Goal: Task Accomplishment & Management: Use online tool/utility

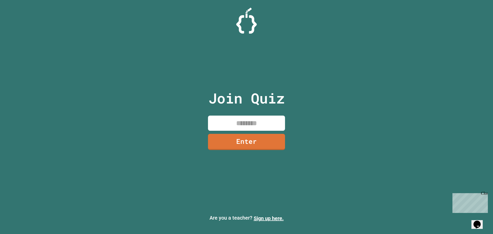
click at [253, 124] on input at bounding box center [246, 122] width 77 height 15
click at [252, 141] on link "Enter" at bounding box center [246, 141] width 78 height 17
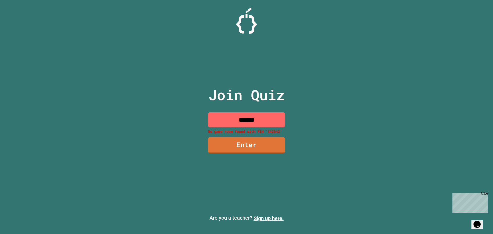
click at [265, 120] on input "******" at bounding box center [246, 119] width 77 height 15
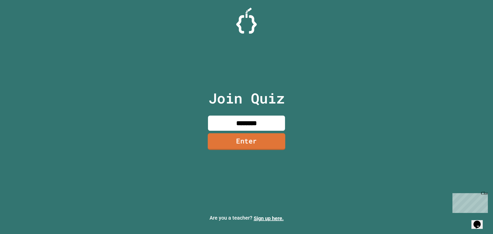
type input "********"
click at [263, 134] on link "Enter" at bounding box center [246, 141] width 77 height 17
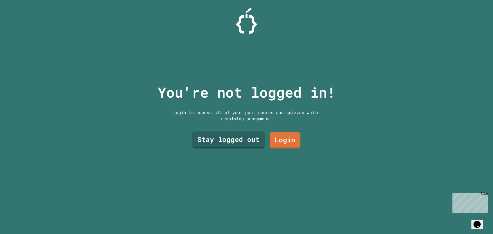
click at [247, 133] on link "Stay logged out" at bounding box center [228, 139] width 72 height 17
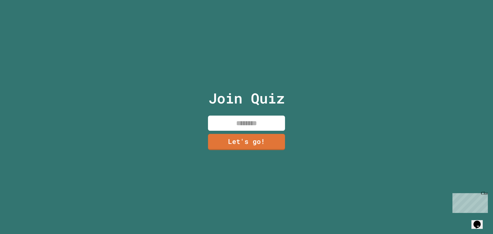
click at [253, 120] on input at bounding box center [246, 122] width 77 height 15
type input "***"
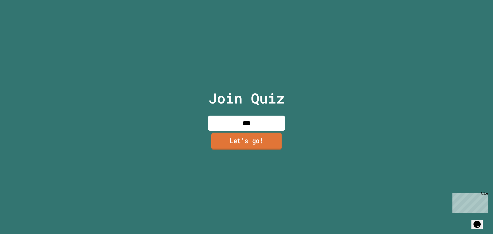
click at [262, 138] on link "Let's go!" at bounding box center [246, 140] width 70 height 17
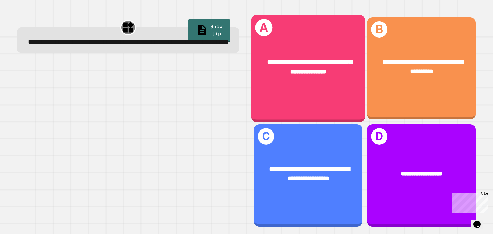
click at [341, 81] on div "**********" at bounding box center [308, 67] width 114 height 44
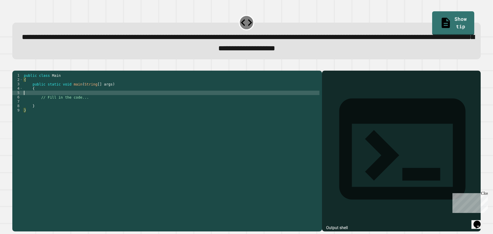
click at [47, 101] on div "public class Main { public static void main ( String [ ] args ) { // Fill in th…" at bounding box center [171, 145] width 296 height 144
type textarea "******"
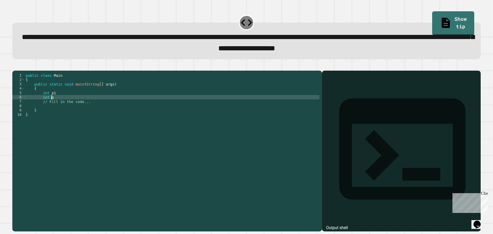
type textarea "******"
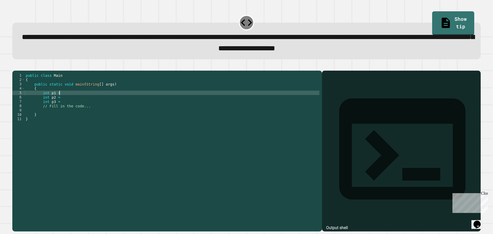
scroll to position [0, 2]
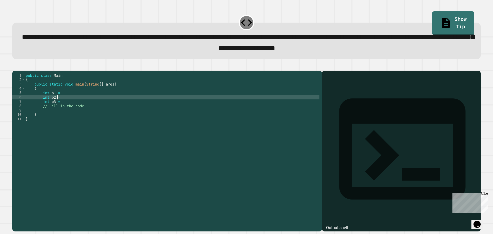
type textarea "********"
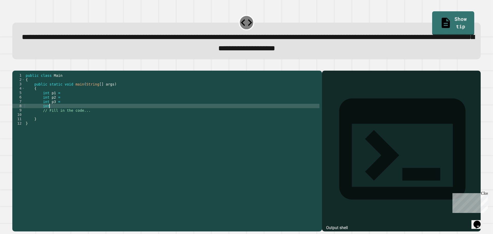
scroll to position [0, 2]
type textarea "******"
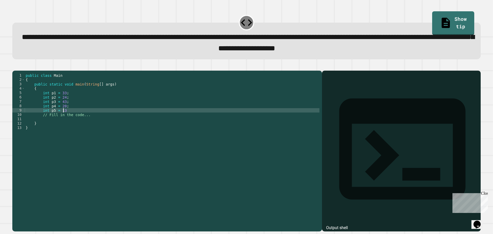
type textarea "**********"
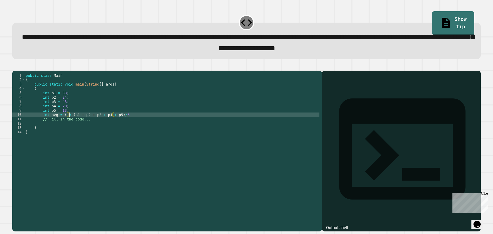
scroll to position [0, 3]
click at [127, 124] on div "public class Main { public static void main ( String [ ] args ) { int p1 = 33 ;…" at bounding box center [172, 145] width 295 height 144
click at [47, 122] on div "public class Main { public static void main ( String [ ] args ) { int p1 = 33 ;…" at bounding box center [172, 145] width 295 height 144
click at [61, 123] on div "public class Main { public static void main ( String [ ] args ) { int p1 = 33 ;…" at bounding box center [172, 145] width 295 height 144
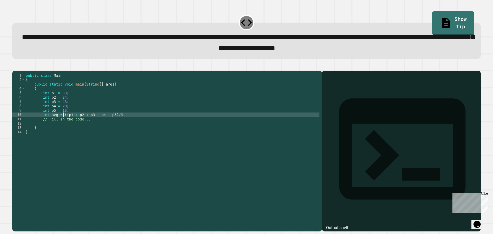
click at [119, 122] on div "public class Main { public static void main ( String [ ] args ) { int p1 = 33 ;…" at bounding box center [172, 145] width 295 height 144
type textarea "**********"
click at [129, 124] on div "public class Main { public static void main ( String [ ] args ) { int p1 = 33 ;…" at bounding box center [172, 145] width 295 height 144
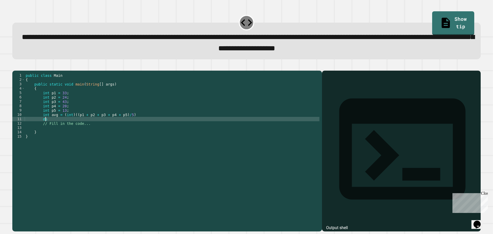
type textarea "*"
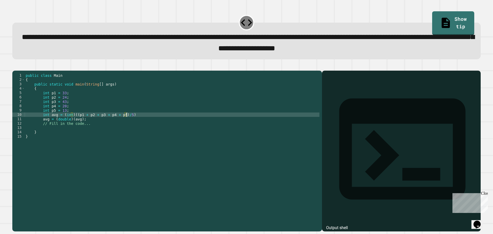
click at [136, 123] on div "public class Main { public static void main ( String [ ] args ) { int p1 = 33 ;…" at bounding box center [172, 145] width 295 height 144
click at [76, 126] on div "public class Main { public static void main ( String [ ] args ) { int p1 = 33 ;…" at bounding box center [172, 145] width 295 height 144
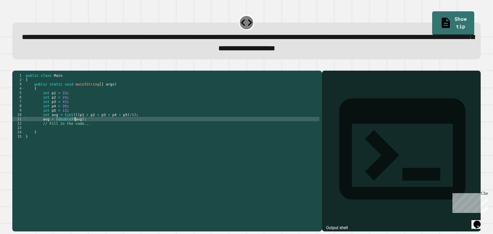
scroll to position [0, 4]
click at [77, 127] on div "public class Main { public static void main ( String [ ] args ) { int p1 = 33 ;…" at bounding box center [172, 145] width 295 height 144
type textarea "**********"
click at [20, 71] on icon "button" at bounding box center [18, 69] width 3 height 4
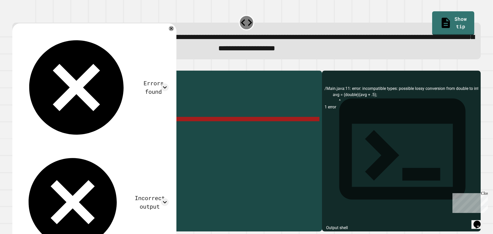
drag, startPoint x: 95, startPoint y: 127, endPoint x: 42, endPoint y: 128, distance: 53.1
click at [42, 128] on div "public class Main { public static void main ( String [ ] args ) { int p1 = 33 ;…" at bounding box center [172, 145] width 295 height 144
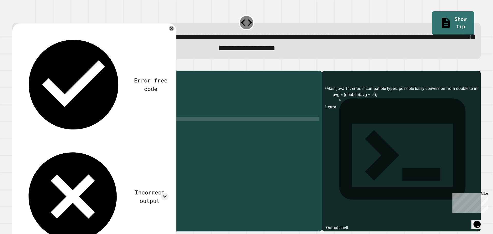
scroll to position [0, 3]
click at [100, 127] on div "public class Main { public static void main ( String [ ] args ) { int p1 = 33 ;…" at bounding box center [172, 145] width 295 height 144
type textarea "*"
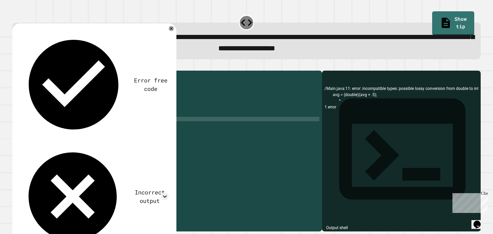
scroll to position [0, 5]
type textarea "**********"
type textarea "*"
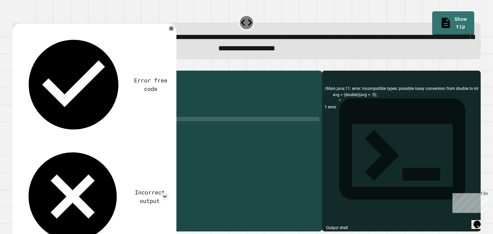
click at [109, 128] on div "public class Main { public static void main ( String [ ] args ) { int p1 = 33 ;…" at bounding box center [172, 145] width 295 height 144
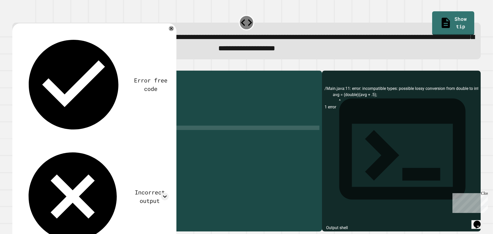
click at [104, 134] on div "public class Main { public static void main ( String [ ] args ) { int p1 = 33 ;…" at bounding box center [172, 145] width 295 height 144
click at [105, 131] on div "public class Main { public static void main ( String [ ] args ) { int p1 = 33 ;…" at bounding box center [172, 145] width 295 height 144
click at [152, 132] on div "public class Main { public static void main ( String [ ] args ) { int p1 = 33 ;…" at bounding box center [172, 145] width 295 height 144
type textarea "**********"
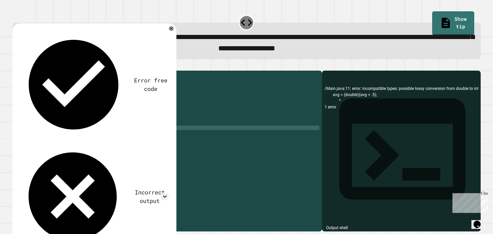
click at [15, 66] on icon "button" at bounding box center [15, 66] width 0 height 0
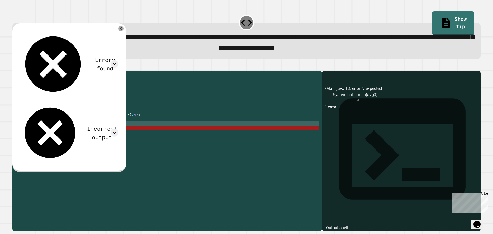
click at [153, 133] on div "public class Main { public static void main ( String [ ] args ) { int p1 = 33 ;…" at bounding box center [172, 145] width 295 height 144
click at [153, 138] on div "public class Main { public static void main ( String [ ] args ) { int p1 = 33 ;…" at bounding box center [172, 145] width 295 height 144
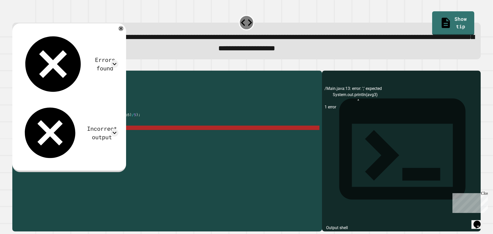
scroll to position [0, 4]
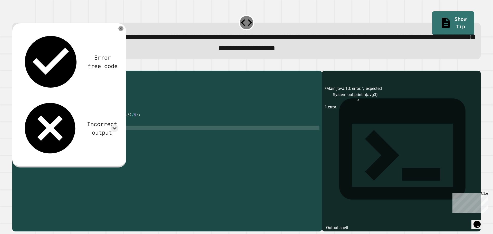
type textarea "**********"
click at [15, 66] on button "button" at bounding box center [15, 66] width 0 height 0
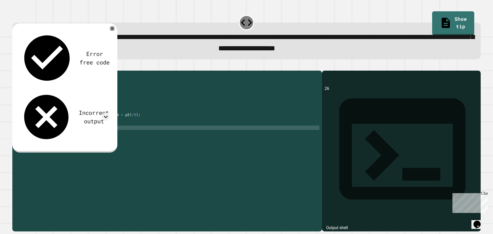
click at [15, 66] on icon "button" at bounding box center [15, 66] width 0 height 0
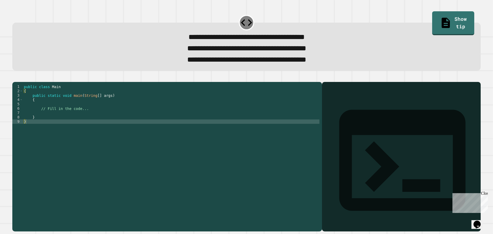
click at [62, 114] on div "public class Main { public static void main ( String [ ] args ) { // Fill in th…" at bounding box center [171, 149] width 296 height 131
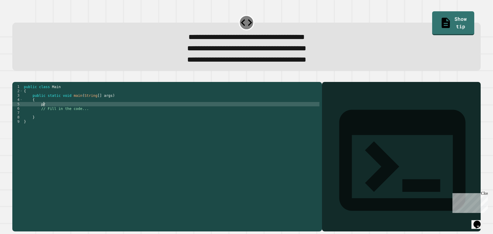
type textarea "*"
type textarea "**********"
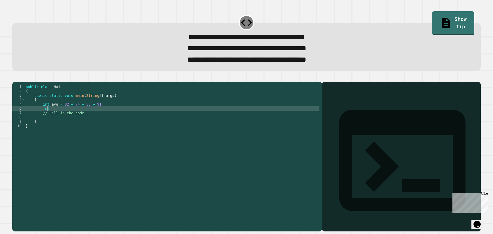
scroll to position [0, 1]
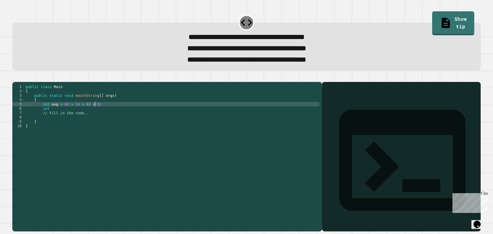
click at [113, 114] on div "public class Main { public static void main ( String [ ] args ) { int avg = 82 …" at bounding box center [172, 149] width 295 height 131
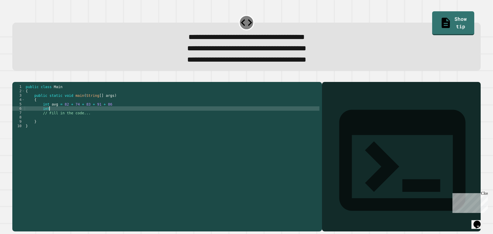
click at [62, 113] on div "public class Main { public static void main ( String [ ] args ) { int avg = 82 …" at bounding box center [172, 149] width 295 height 131
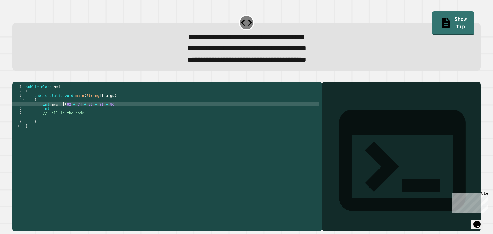
scroll to position [0, 3]
click at [108, 113] on div "public class Main { public static void main ( String [ ] args ) { int avg = ( 8…" at bounding box center [172, 149] width 295 height 131
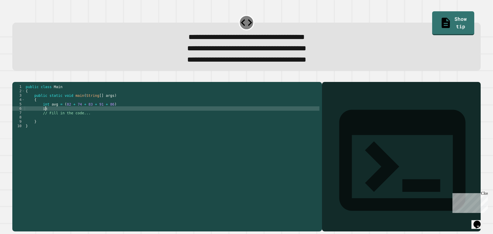
type textarea "*"
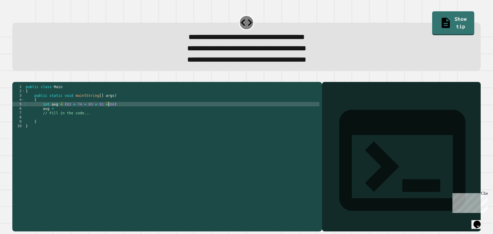
click at [109, 113] on div "public class Main { public static void main ( String [ ] args ) { int avg = ( 8…" at bounding box center [172, 149] width 295 height 131
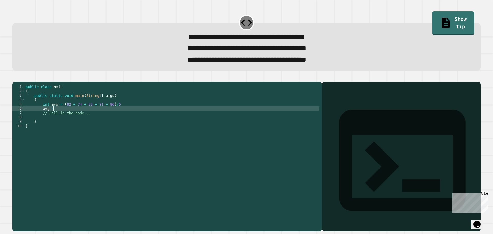
click at [100, 117] on div "public class Main { public static void main ( String [ ] args ) { int avg = ( 8…" at bounding box center [172, 149] width 295 height 131
type textarea "**********"
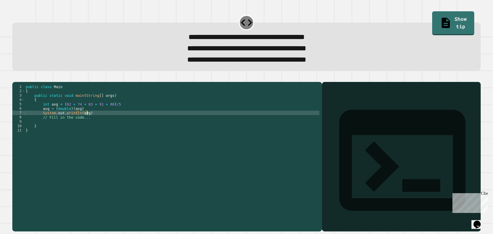
scroll to position [0, 4]
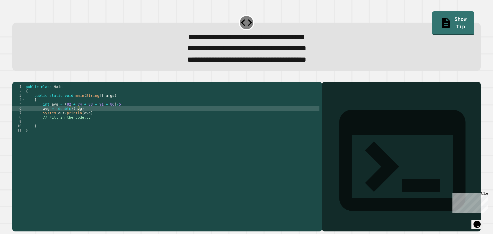
click at [15, 77] on icon "button" at bounding box center [15, 77] width 0 height 0
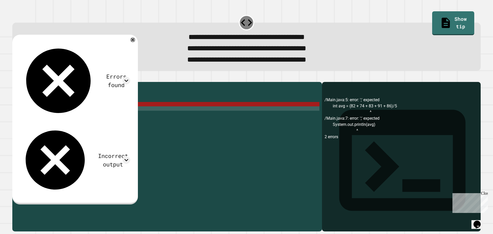
click at [89, 118] on div "public class Main { public static void main ( String [ ] args ) { int avg = ( 8…" at bounding box center [172, 149] width 295 height 131
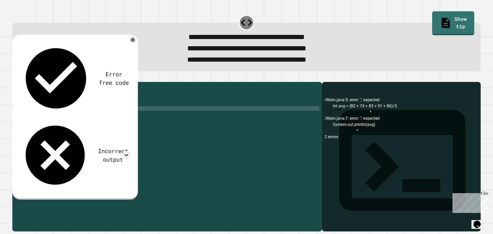
click at [100, 121] on div "public class Main { public static void main ( String [ ] args ) { int avg = ( 8…" at bounding box center [172, 149] width 295 height 131
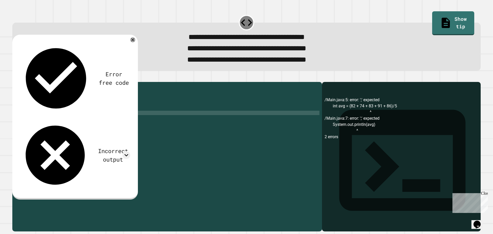
click at [115, 113] on div "public class Main { public static void main ( String [ ] args ) { int avg = ( 8…" at bounding box center [172, 149] width 295 height 131
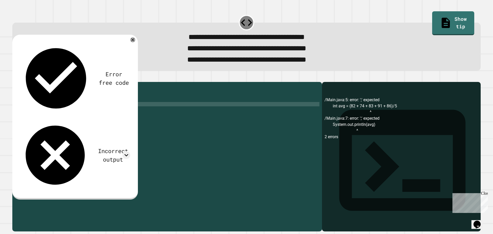
scroll to position [0, 6]
click at [20, 82] on icon "button" at bounding box center [18, 81] width 3 height 4
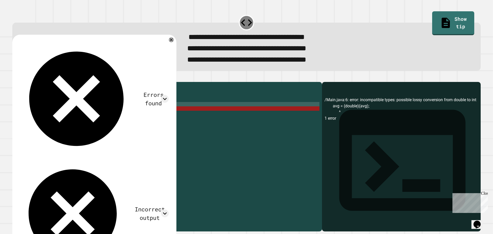
scroll to position [0, 4]
click at [47, 118] on div "public class Main { public static void main ( String [ ] args ) { int avg = ( 8…" at bounding box center [172, 149] width 295 height 131
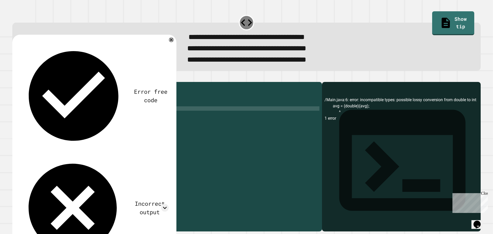
scroll to position [0, 2]
click at [15, 77] on icon "button" at bounding box center [15, 77] width 0 height 0
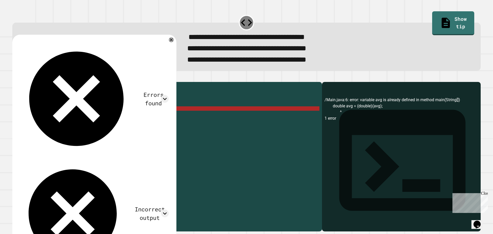
click at [60, 118] on div "public class Main { public static void main ( String [ ] args ) { int avg = ( 8…" at bounding box center [172, 149] width 295 height 131
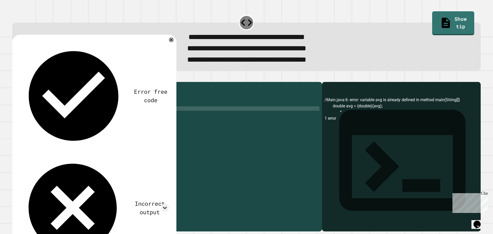
scroll to position [0, 3]
click at [86, 121] on div "public class Main { public static void main ( String [ ] args ) { int avg = ( 8…" at bounding box center [172, 149] width 295 height 131
click at [25, 82] on div at bounding box center [246, 79] width 468 height 6
click at [15, 77] on icon "button" at bounding box center [15, 77] width 0 height 0
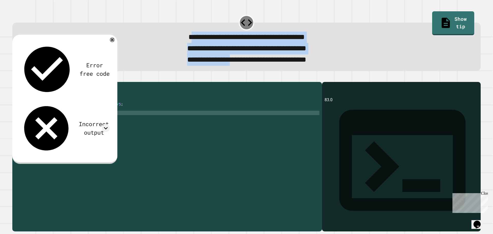
drag, startPoint x: 156, startPoint y: 38, endPoint x: 214, endPoint y: 61, distance: 62.3
click at [214, 61] on div "**********" at bounding box center [247, 49] width 450 height 34
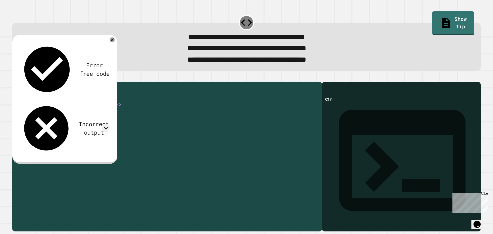
drag, startPoint x: 41, startPoint y: 121, endPoint x: 88, endPoint y: 122, distance: 47.5
click at [88, 122] on div "public class Main { public static void main ( String [ ] args ) { int avg = ( 8…" at bounding box center [172, 149] width 295 height 131
click at [122, 112] on div "public class Main { public static void main ( String [ ] args ) { int avg = ( 8…" at bounding box center [172, 149] width 295 height 131
type textarea "**********"
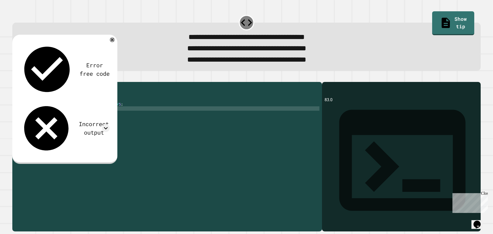
paste textarea "**********"
click at [85, 116] on div "public class Main { public static void main ( String [ ] args ) { int avg = ( 8…" at bounding box center [172, 149] width 295 height 131
click at [88, 118] on div "public class Main { public static void main ( String [ ] args ) { int avg = ( 8…" at bounding box center [172, 149] width 295 height 131
click at [86, 119] on div "public class Main { public static void main ( String [ ] args ) { int avg = ( 8…" at bounding box center [172, 149] width 295 height 131
click at [15, 77] on button "button" at bounding box center [15, 77] width 0 height 0
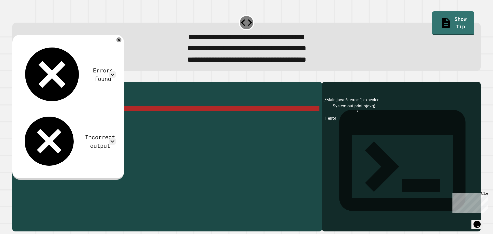
click at [114, 117] on div "public class Main { public static void main ( String [ ] args ) { int avg = ( 8…" at bounding box center [172, 149] width 295 height 131
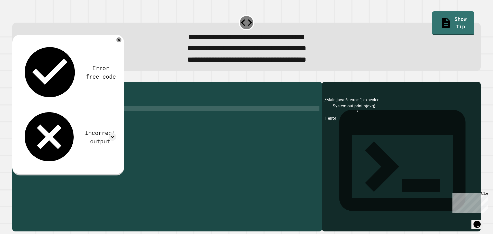
type textarea "**********"
click at [15, 77] on button "button" at bounding box center [15, 77] width 0 height 0
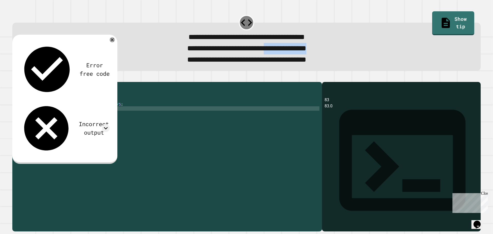
drag, startPoint x: 270, startPoint y: 48, endPoint x: 341, endPoint y: 48, distance: 71.3
click at [341, 48] on div "**********" at bounding box center [247, 48] width 450 height 11
drag, startPoint x: 169, startPoint y: 61, endPoint x: 176, endPoint y: 64, distance: 7.3
click at [187, 63] on span "**********" at bounding box center [246, 59] width 119 height 7
drag, startPoint x: 112, startPoint y: 117, endPoint x: 30, endPoint y: 117, distance: 82.1
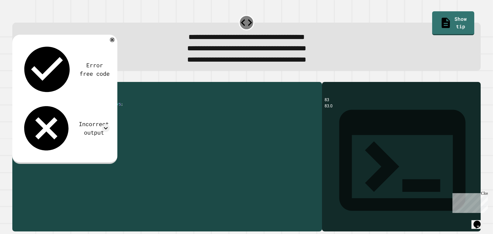
click at [30, 117] on div "public class Main { public static void main ( String [ ] args ) { int avg = ( 8…" at bounding box center [172, 149] width 295 height 131
click at [112, 115] on div "public class Main { public static void main ( String [ ] args ) { int avg = ( 8…" at bounding box center [172, 149] width 295 height 131
click at [63, 118] on div "public class Main { public static void main ( String [ ] args ) { int avg = ( 8…" at bounding box center [172, 149] width 295 height 131
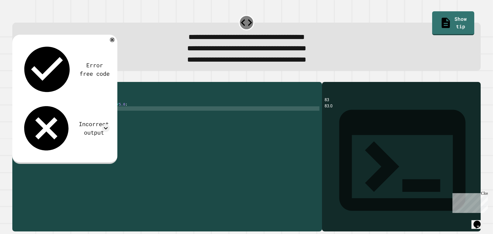
scroll to position [0, 5]
drag, startPoint x: 61, startPoint y: 113, endPoint x: 120, endPoint y: 114, distance: 58.8
click at [120, 114] on div "public class Main { public static void main ( String [ ] args ) { int avg = ( 8…" at bounding box center [172, 149] width 295 height 131
drag, startPoint x: 68, startPoint y: 117, endPoint x: 94, endPoint y: 118, distance: 26.5
click at [94, 118] on div "public class Main { public static void main ( String [ ] args ) { int avg = ( 8…" at bounding box center [172, 149] width 295 height 131
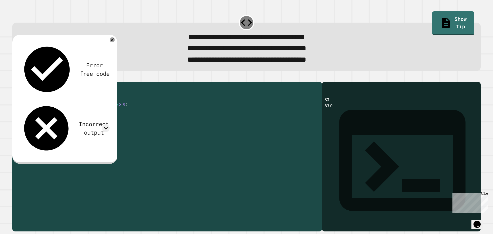
paste textarea "**********"
drag, startPoint x: 42, startPoint y: 113, endPoint x: 118, endPoint y: 112, distance: 76.2
click at [118, 112] on div "public class Main { public static void main ( String [ ] args ) { int avg = ( 8…" at bounding box center [172, 149] width 295 height 131
type textarea "**********"
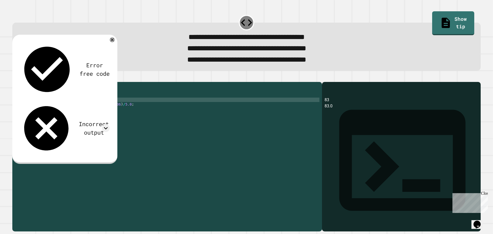
click at [133, 113] on div "public class Main { public static void main ( String [ ] args ) { double avg = …" at bounding box center [172, 149] width 295 height 131
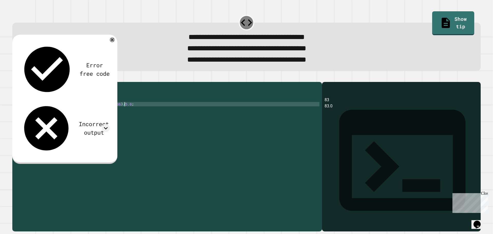
click at [15, 77] on icon "button" at bounding box center [15, 77] width 0 height 0
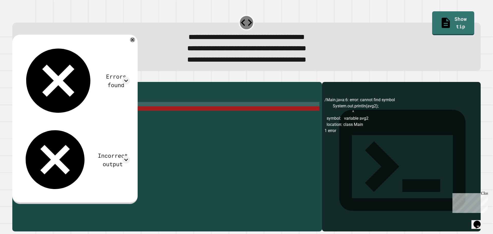
click at [86, 119] on div "public class Main { public static void main ( String [ ] args ) { double avg = …" at bounding box center [172, 149] width 295 height 131
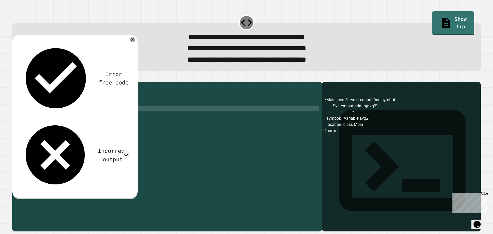
click at [15, 77] on icon "button" at bounding box center [15, 77] width 0 height 0
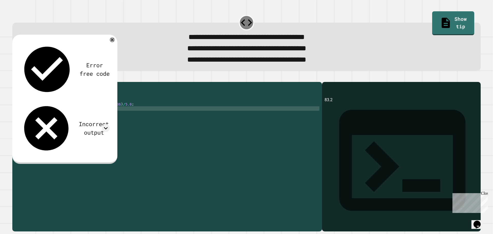
click at [132, 114] on div "public class Main { public static void main ( String [ ] args ) { double avg = …" at bounding box center [172, 149] width 295 height 131
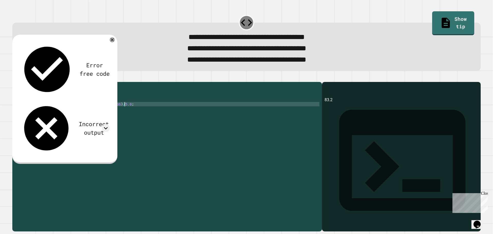
type textarea "**********"
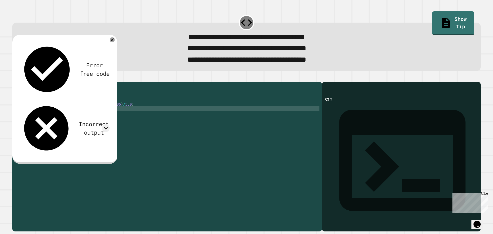
scroll to position [0, 4]
click at [15, 77] on button "button" at bounding box center [15, 77] width 0 height 0
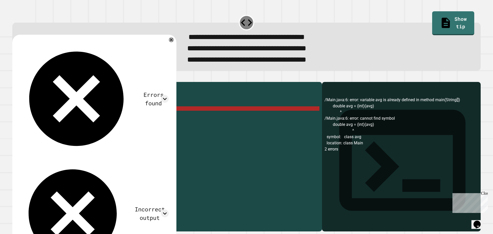
click at [61, 118] on div "public class Main { public static void main ( String [ ] args ) { double avg = …" at bounding box center [172, 149] width 295 height 131
click at [53, 120] on div "public class Main { public static void main ( String [ ] args ) { double avg = …" at bounding box center [172, 149] width 295 height 131
click at [51, 119] on div "public class Main { public static void main ( String [ ] args ) { double avg = …" at bounding box center [172, 149] width 295 height 131
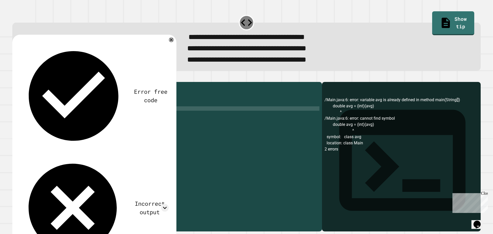
scroll to position [0, 2]
click at [171, 43] on icon at bounding box center [171, 40] width 6 height 6
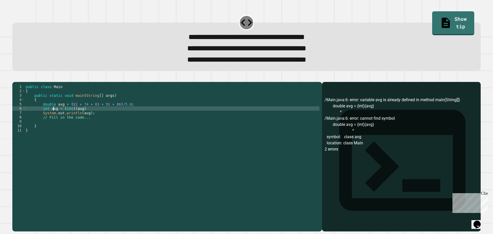
click at [54, 119] on div "public class Main { public static void main ( String [ ] args ) { double avg = …" at bounding box center [172, 149] width 295 height 131
click at [55, 120] on div "public class Main { public static void main ( String [ ] args ) { double avg = …" at bounding box center [172, 149] width 295 height 131
click at [15, 77] on icon "button" at bounding box center [15, 77] width 0 height 0
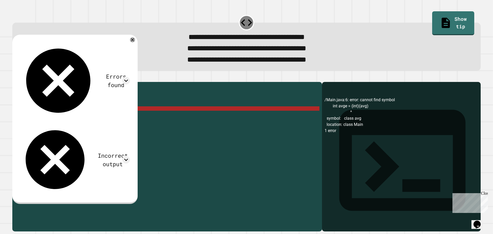
click at [93, 118] on div "public class Main { public static void main ( String [ ] args ) { double avg = …" at bounding box center [172, 149] width 295 height 131
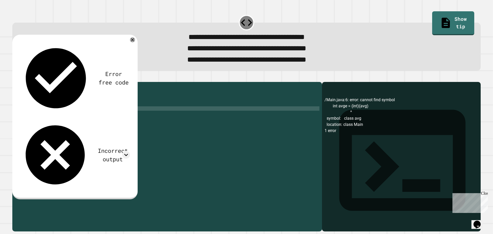
scroll to position [0, 4]
type textarea "**********"
click at [15, 77] on button "button" at bounding box center [15, 77] width 0 height 0
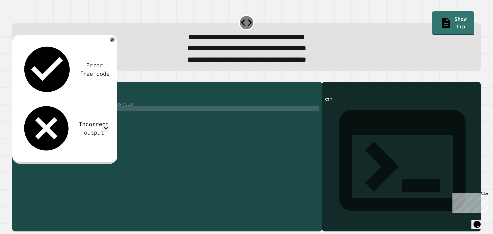
click at [97, 116] on div "public class Main { public static void main ( String [ ] args ) { double avg = …" at bounding box center [172, 149] width 295 height 131
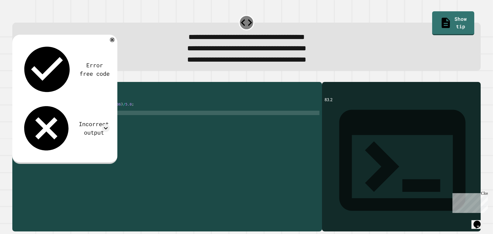
type textarea "*"
click at [57, 118] on div "public class Main { public static void main ( String [ ] args ) { double avg = …" at bounding box center [172, 149] width 295 height 131
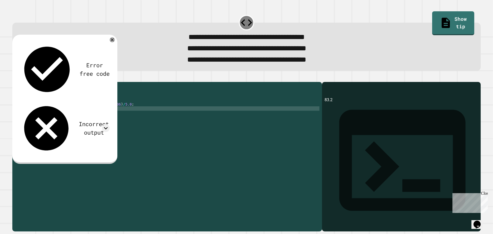
click at [63, 121] on div "public class Main { public static void main ( String [ ] args ) { double avg = …" at bounding box center [172, 149] width 295 height 131
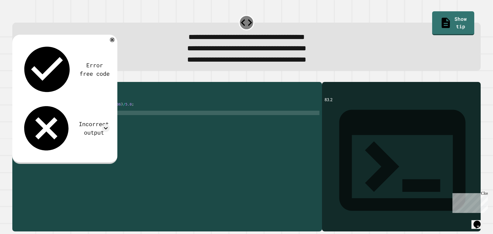
scroll to position [0, 2]
drag, startPoint x: 93, startPoint y: 137, endPoint x: 67, endPoint y: 122, distance: 29.0
click at [67, 122] on div "public class Main { public static void main ( String [ ] args ) { double avg = …" at bounding box center [172, 149] width 295 height 131
type textarea "*"
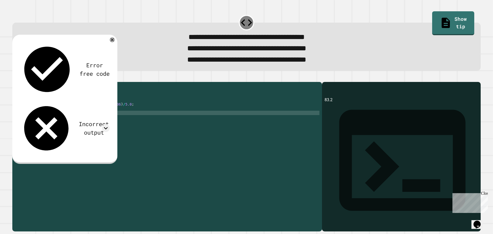
scroll to position [0, 0]
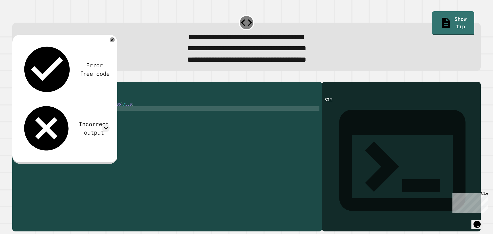
click at [85, 124] on div "public class Main { public static void main ( String [ ] args ) { double avg = …" at bounding box center [172, 149] width 295 height 131
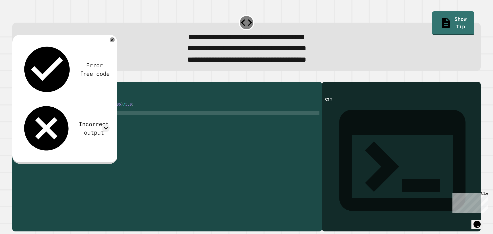
scroll to position [0, 4]
click at [19, 82] on icon "button" at bounding box center [18, 81] width 3 height 4
click at [89, 117] on div "public class Main { public static void main ( String [ ] args ) { double avg = …" at bounding box center [172, 149] width 295 height 131
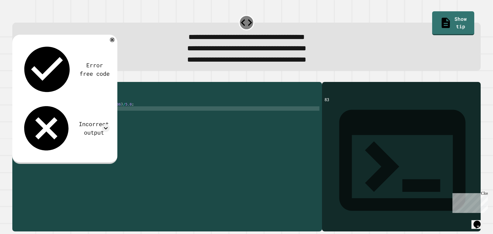
type textarea "**********"
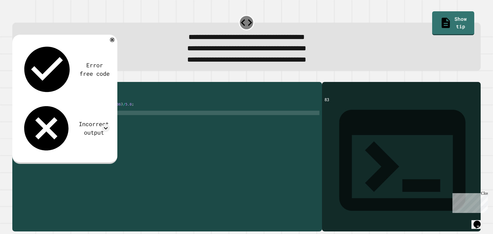
scroll to position [0, 5]
click at [94, 123] on div "public class Main { public static void main ( String [ ] args ) { double avg = …" at bounding box center [172, 149] width 295 height 131
click at [92, 123] on div "public class Main { public static void main ( String [ ] args ) { double avg = …" at bounding box center [172, 149] width 295 height 131
click at [86, 127] on div "public class Main { public static void main ( String [ ] args ) { double avg = …" at bounding box center [172, 149] width 295 height 131
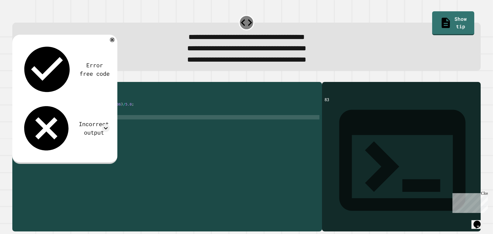
scroll to position [0, 4]
click at [15, 77] on icon "button" at bounding box center [15, 77] width 0 height 0
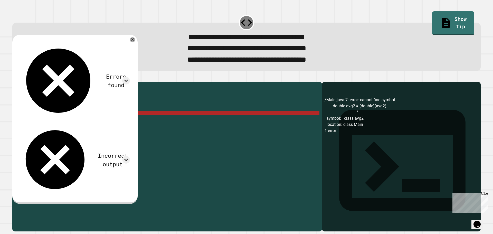
click at [117, 120] on div "public class Main { public static void main ( String [ ] args ) { double avg = …" at bounding box center [172, 149] width 295 height 131
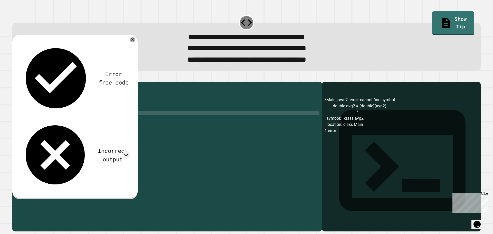
scroll to position [0, 5]
click at [15, 77] on icon "button" at bounding box center [15, 77] width 0 height 0
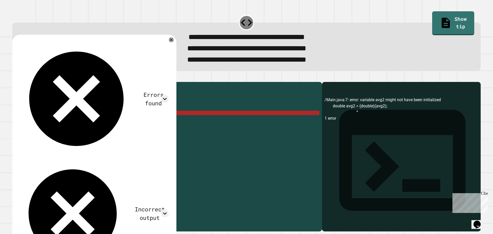
click at [96, 120] on div "public class Main { public static void main ( String [ ] args ) { double avg = …" at bounding box center [172, 149] width 295 height 131
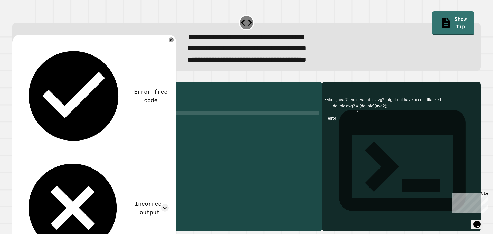
type textarea "**********"
click at [20, 82] on icon "button" at bounding box center [18, 81] width 3 height 4
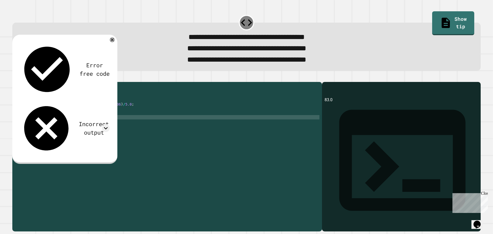
scroll to position [0, 4]
click at [146, 126] on div "public class Main { public static void main ( String [ ] args ) { double avg = …" at bounding box center [172, 149] width 295 height 131
click at [146, 122] on div "public class Main { public static void main ( String [ ] args ) { double avg = …" at bounding box center [172, 149] width 295 height 131
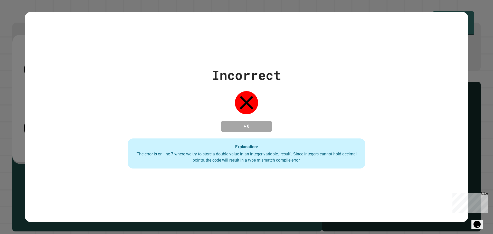
click at [472, 123] on div "Incorrect + 0 Explanation: The error is on line 7 where we try to store a doubl…" at bounding box center [246, 117] width 493 height 234
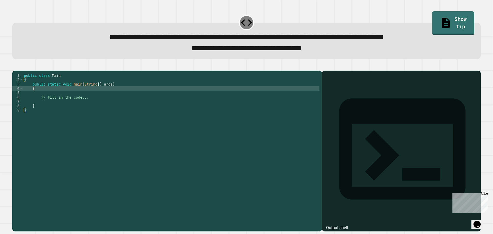
click at [104, 97] on div "public class Main { public static void main ( String [ ] args ) { // Fill in th…" at bounding box center [171, 145] width 296 height 144
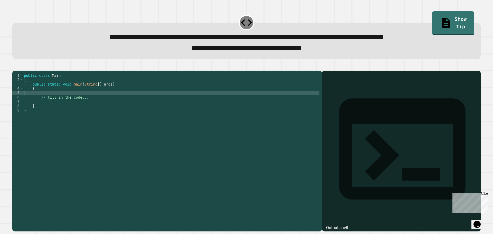
click at [108, 99] on div "public class Main { public static void main ( String [ ] args ) { // Fill in th…" at bounding box center [171, 145] width 296 height 144
type textarea "**********"
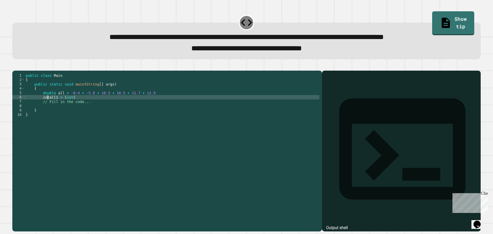
scroll to position [0, 2]
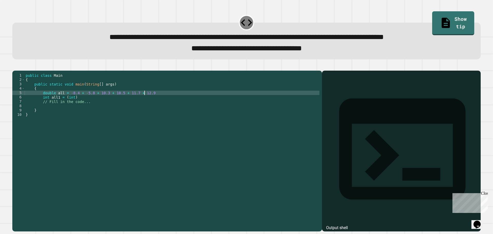
click at [150, 103] on div "public class Main { public static void main ( String [ ] args ) { double all = …" at bounding box center [172, 145] width 295 height 144
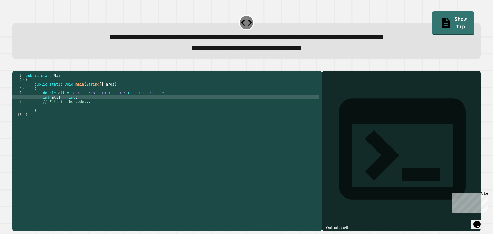
click at [145, 107] on div "public class Main { public static void main ( String [ ] args ) { double all = …" at bounding box center [172, 145] width 295 height 144
type textarea "**********"
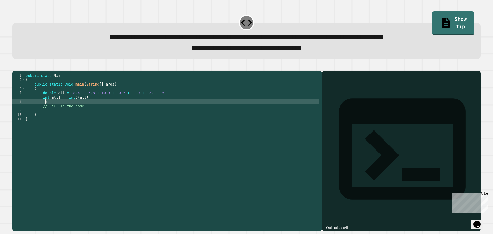
scroll to position [0, 1]
type textarea "*"
click at [15, 66] on icon "button" at bounding box center [15, 66] width 0 height 0
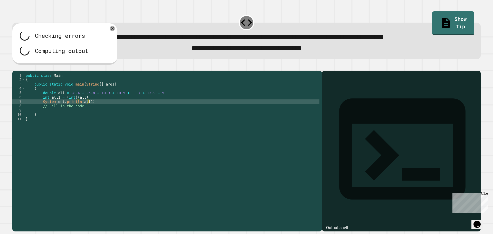
scroll to position [0, 4]
click at [84, 106] on div "public class Main { public static void main ( String [ ] args ) { double all = …" at bounding box center [172, 145] width 295 height 144
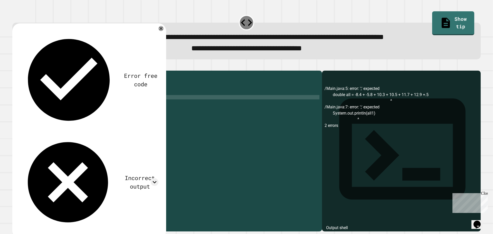
click at [110, 111] on div "public class Main { public static void main ( String [ ] args ) { double all = …" at bounding box center [172, 145] width 295 height 144
click at [165, 99] on div "public class Main { public static void main ( String [ ] args ) { double all = …" at bounding box center [172, 145] width 295 height 144
click at [15, 71] on div at bounding box center [246, 67] width 468 height 6
click at [19, 71] on icon "button" at bounding box center [18, 69] width 3 height 4
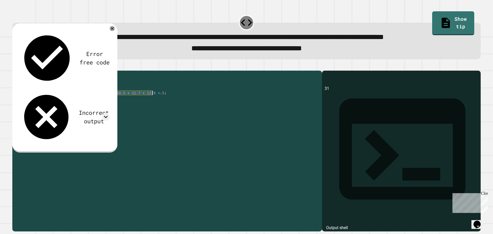
drag, startPoint x: 67, startPoint y: 101, endPoint x: 152, endPoint y: 100, distance: 84.9
click at [152, 100] on div "public class Main { public static void main ( String [ ] args ) { double all = …" at bounding box center [172, 145] width 295 height 144
click at [150, 101] on div "public class Main { public static void main ( String [ ] args ) { double all = …" at bounding box center [172, 140] width 295 height 135
click at [152, 102] on div "public class Main { public static void main ( String [ ] args ) { double all = …" at bounding box center [172, 145] width 295 height 144
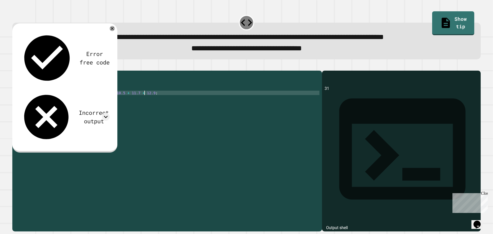
type textarea "**********"
click at [14, 67] on div at bounding box center [246, 67] width 468 height 6
click at [15, 66] on icon "button" at bounding box center [15, 66] width 0 height 0
drag, startPoint x: 67, startPoint y: 101, endPoint x: 144, endPoint y: 102, distance: 77.0
click at [144, 102] on div "public class Main { public static void main ( String [ ] args ) { double all = …" at bounding box center [172, 145] width 295 height 144
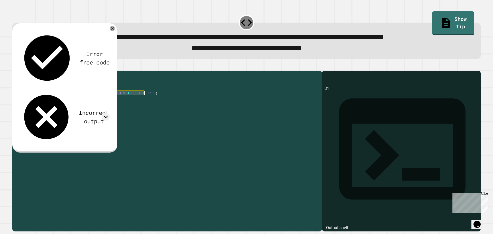
click at [133, 105] on div "public class Main { public static void main ( String [ ] args ) { double all = …" at bounding box center [172, 145] width 295 height 144
drag, startPoint x: 144, startPoint y: 102, endPoint x: 67, endPoint y: 102, distance: 76.5
click at [67, 102] on div "public class Main { public static void main ( String [ ] args ) { double all = …" at bounding box center [172, 145] width 295 height 144
click at [152, 102] on div "public class Main { public static void main ( String [ ] args ) { double all = …" at bounding box center [172, 145] width 295 height 144
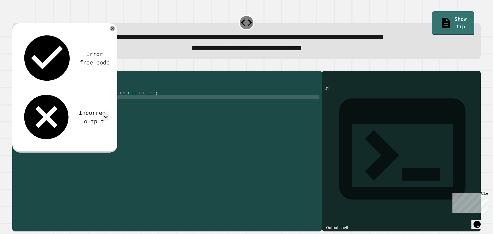
scroll to position [0, 4]
click at [15, 66] on icon "button" at bounding box center [15, 66] width 0 height 0
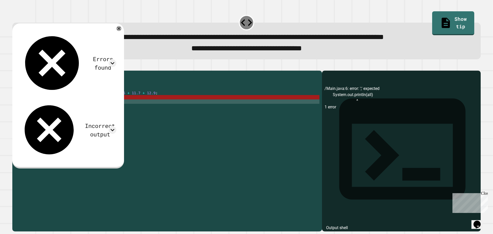
click at [170, 108] on div "public class Main { public static void main ( String [ ] args ) { double all = …" at bounding box center [172, 145] width 295 height 144
click at [168, 107] on div "public class Main { public static void main ( String [ ] args ) { double all = …" at bounding box center [172, 145] width 295 height 144
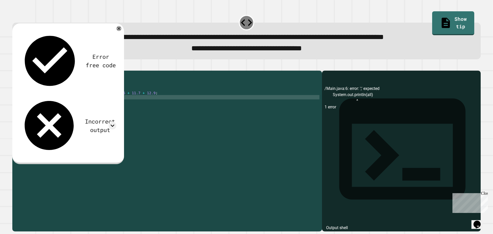
click at [15, 66] on icon "button" at bounding box center [15, 66] width 0 height 0
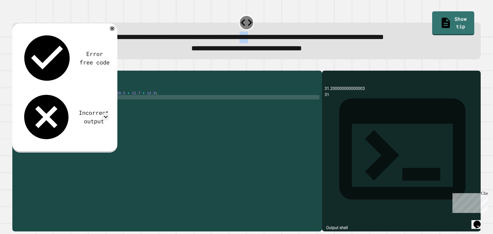
drag, startPoint x: 230, startPoint y: 42, endPoint x: 206, endPoint y: 46, distance: 24.9
click at [242, 41] on span "**********" at bounding box center [246, 36] width 274 height 7
click at [115, 30] on div at bounding box center [112, 28] width 6 height 6
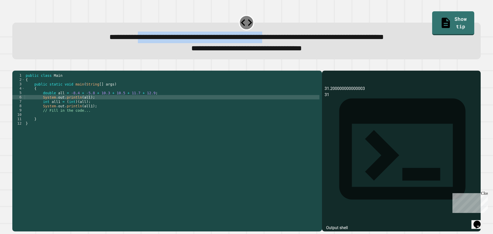
drag, startPoint x: 71, startPoint y: 36, endPoint x: 267, endPoint y: 42, distance: 196.9
click at [267, 41] on span "**********" at bounding box center [246, 36] width 274 height 7
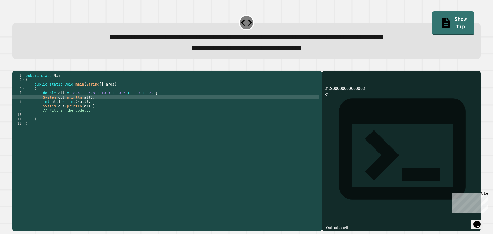
click at [239, 27] on div at bounding box center [246, 22] width 15 height 15
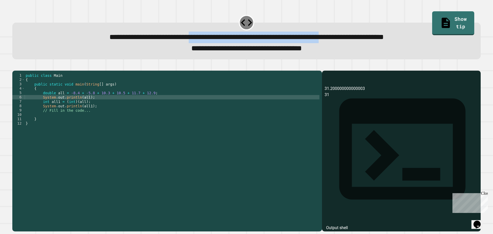
drag, startPoint x: 152, startPoint y: 41, endPoint x: 356, endPoint y: 39, distance: 204.3
click at [356, 39] on span "**********" at bounding box center [246, 36] width 274 height 7
click at [296, 40] on span "**********" at bounding box center [246, 36] width 274 height 7
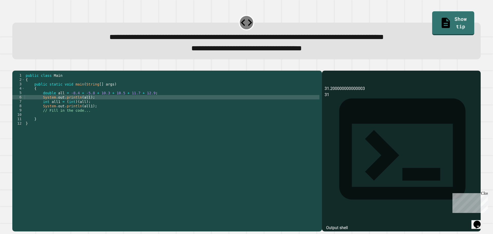
scroll to position [0, 1]
click at [52, 99] on div "public class Main { public static void main ( String [ ] args ) { double all = …" at bounding box center [172, 145] width 295 height 144
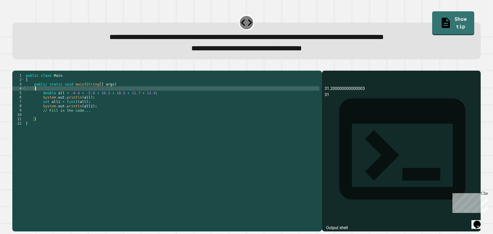
type textarea "*"
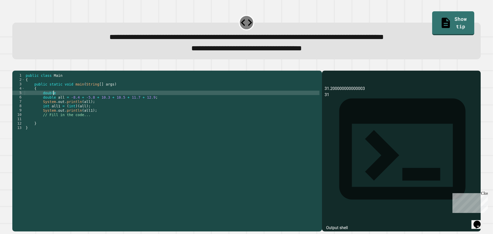
scroll to position [0, 2]
type textarea "********"
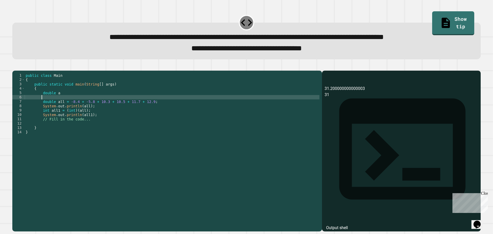
scroll to position [0, 1]
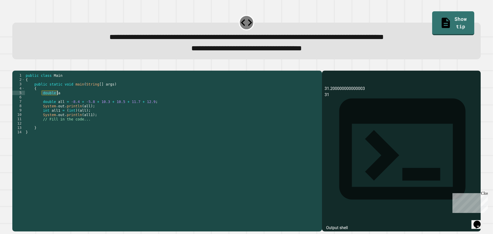
drag, startPoint x: 41, startPoint y: 102, endPoint x: 56, endPoint y: 102, distance: 15.1
click at [56, 102] on div "public class Main { public static void main ( String [ ] args ) { double a doub…" at bounding box center [172, 145] width 295 height 144
type textarea "********"
click at [53, 105] on div "public class Main { public static void main ( String [ ] args ) { double a doub…" at bounding box center [172, 145] width 295 height 144
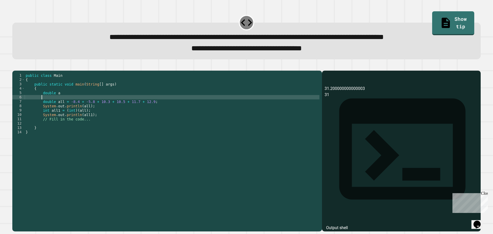
paste textarea "********"
type textarea "********"
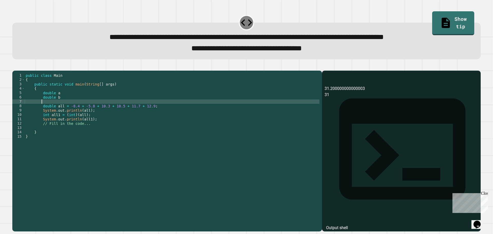
paste textarea "********"
type textarea "********"
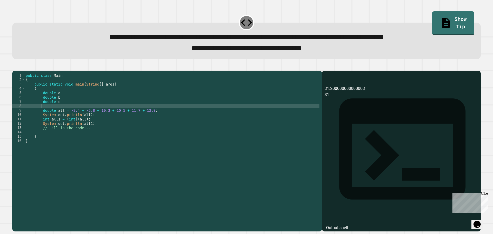
paste textarea "********"
type textarea "********"
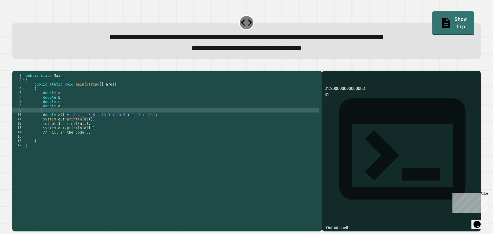
paste textarea "********"
type textarea "********"
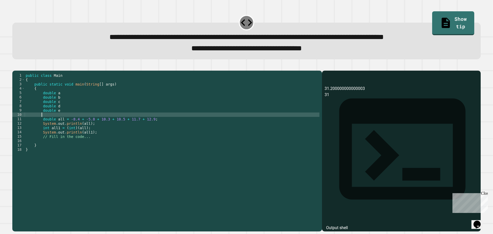
paste textarea "********"
click at [62, 101] on div "public class Main { public static void main ( String [ ] args ) { double a doub…" at bounding box center [172, 145] width 295 height 144
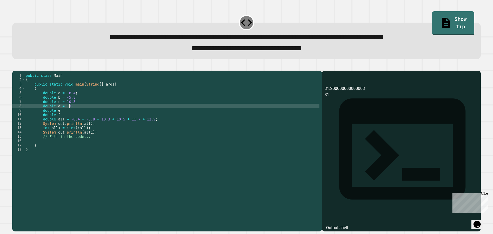
scroll to position [0, 3]
type textarea "**********"
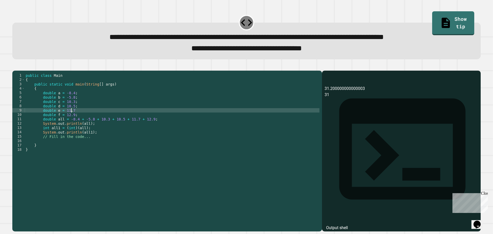
scroll to position [0, 0]
click at [15, 66] on icon "button" at bounding box center [15, 66] width 0 height 0
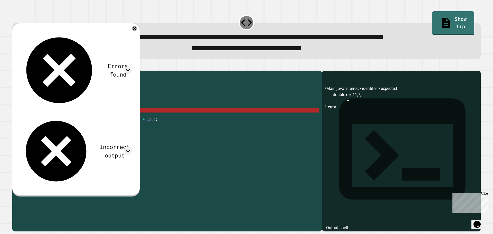
click at [68, 119] on div "public class Main { public static void main ( String [ ] args ) { double a = -8…" at bounding box center [172, 145] width 295 height 144
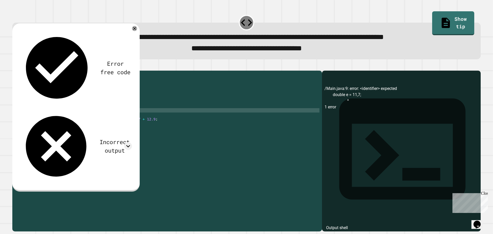
click at [15, 66] on button "button" at bounding box center [15, 66] width 0 height 0
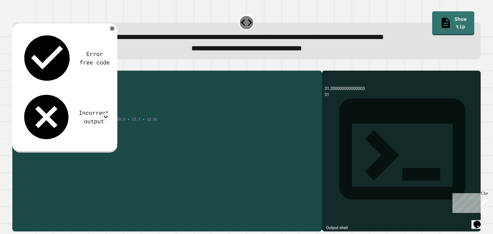
drag, startPoint x: 69, startPoint y: 127, endPoint x: 74, endPoint y: 126, distance: 6.0
click at [74, 126] on div "public class Main { public static void main ( String [ ] args ) { double a = -8…" at bounding box center [172, 145] width 295 height 144
drag, startPoint x: 67, startPoint y: 125, endPoint x: 74, endPoint y: 126, distance: 7.2
click at [74, 126] on div "public class Main { public static void main ( String [ ] args ) { double a = -8…" at bounding box center [172, 145] width 295 height 144
drag, startPoint x: 75, startPoint y: 127, endPoint x: 84, endPoint y: 128, distance: 8.5
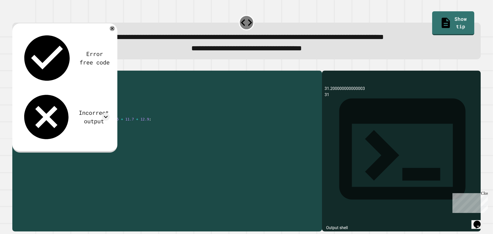
click at [84, 128] on div "public class Main { public static void main ( String [ ] args ) { double a = -8…" at bounding box center [172, 145] width 295 height 144
drag, startPoint x: 83, startPoint y: 128, endPoint x: 90, endPoint y: 127, distance: 7.0
click at [90, 127] on div "public class Main { public static void main ( String [ ] args ) { double a = -8…" at bounding box center [172, 145] width 295 height 144
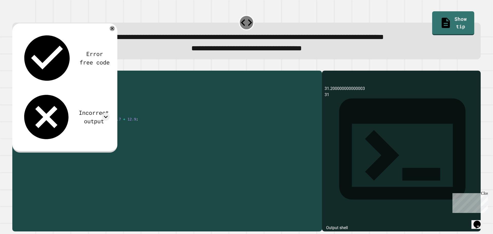
drag, startPoint x: 91, startPoint y: 127, endPoint x: 98, endPoint y: 128, distance: 6.4
click at [98, 128] on div "public class Main { public static void main ( String [ ] args ) { double a = -8…" at bounding box center [172, 145] width 295 height 144
drag, startPoint x: 100, startPoint y: 128, endPoint x: 106, endPoint y: 128, distance: 6.7
click at [106, 128] on div "public class Main { public static void main ( String [ ] args ) { double a = -8…" at bounding box center [172, 145] width 295 height 144
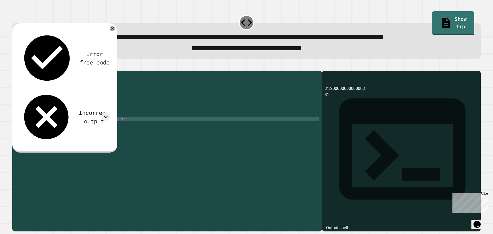
scroll to position [0, 5]
drag, startPoint x: 107, startPoint y: 128, endPoint x: 110, endPoint y: 129, distance: 2.9
click at [110, 129] on div "public class Main { public static void main ( String [ ] args ) { double a = -8…" at bounding box center [172, 145] width 295 height 144
click at [100, 129] on div "public class Main { public static void main ( String [ ] args ) { double a = -8…" at bounding box center [172, 145] width 295 height 144
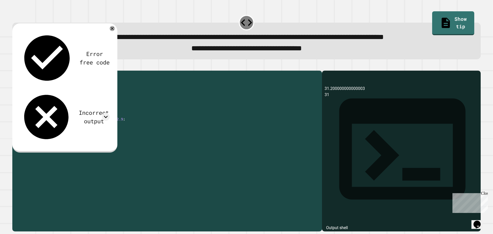
drag, startPoint x: 107, startPoint y: 127, endPoint x: 115, endPoint y: 128, distance: 8.0
click at [115, 128] on div "public class Main { public static void main ( String [ ] args ) { double a = -8…" at bounding box center [172, 145] width 295 height 144
click at [15, 66] on icon "button" at bounding box center [15, 66] width 0 height 0
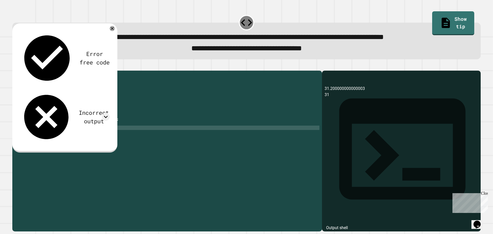
scroll to position [0, 4]
click at [102, 137] on div "public class Main { public static void main ( String [ ] args ) { double a = -8…" at bounding box center [172, 145] width 295 height 144
click at [84, 130] on div "public class Main { public static void main ( String [ ] args ) { double a = -8…" at bounding box center [172, 145] width 295 height 144
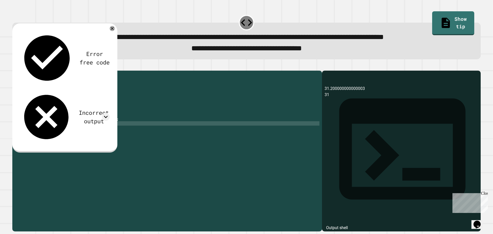
click at [88, 131] on div "public class Main { public static void main ( String [ ] args ) { double a = -8…" at bounding box center [172, 145] width 295 height 144
click at [104, 113] on icon at bounding box center [106, 117] width 8 height 8
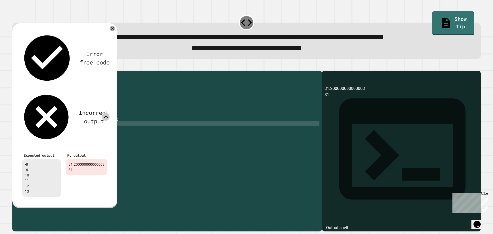
click at [104, 113] on icon at bounding box center [106, 117] width 8 height 8
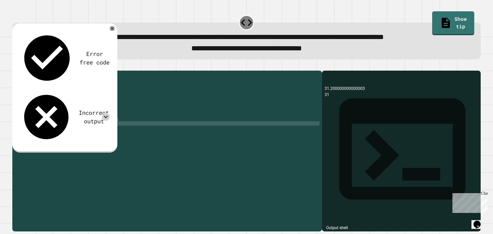
scroll to position [0, 3]
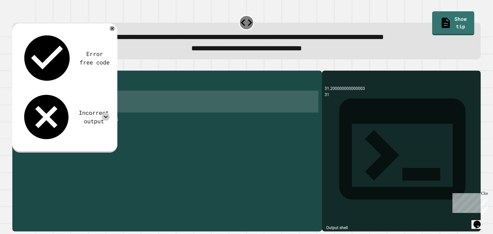
drag, startPoint x: 49, startPoint y: 105, endPoint x: 76, endPoint y: 123, distance: 33.0
click at [76, 123] on div "public class Main { public static void main ( String [ ] args ) { double a = -8…" at bounding box center [172, 145] width 295 height 144
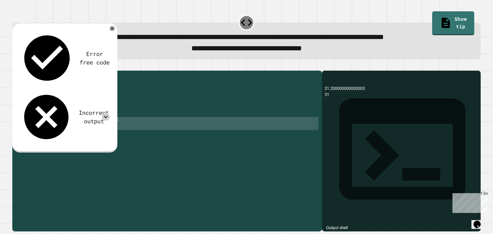
drag, startPoint x: 42, startPoint y: 128, endPoint x: 92, endPoint y: 139, distance: 52.1
click at [92, 139] on div "public class Main { public static void main ( String [ ] args ) { double a = -8…" at bounding box center [172, 145] width 295 height 144
paste textarea "Cursor at row 14"
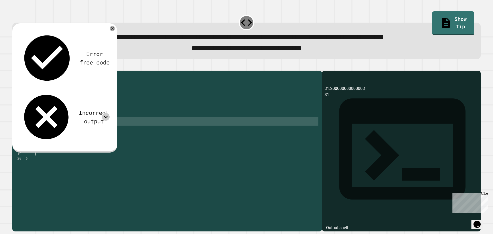
drag, startPoint x: 41, startPoint y: 128, endPoint x: 57, endPoint y: 129, distance: 16.4
click at [52, 133] on div "public class Main { public static void main ( String [ ] args ) { double a = -8…" at bounding box center [172, 145] width 295 height 144
click at [58, 128] on div "public class Main { public static void main ( String [ ] args ) { double a = -8…" at bounding box center [172, 140] width 295 height 135
click at [57, 128] on div "public class Main { public static void main ( String [ ] args ) { double a = -8…" at bounding box center [172, 145] width 295 height 144
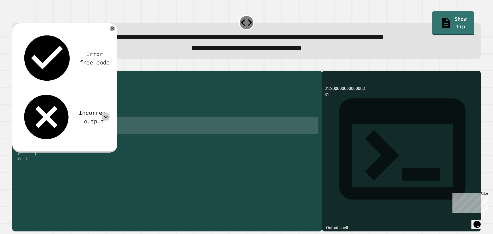
drag, startPoint x: 64, startPoint y: 128, endPoint x: 68, endPoint y: 144, distance: 15.8
click at [68, 144] on div "public class Main { public static void main ( String [ ] args ) { double a = -8…" at bounding box center [172, 145] width 295 height 144
click at [51, 137] on div "public class Main { public static void main ( String [ ] args ) { double a = -8…" at bounding box center [172, 140] width 295 height 135
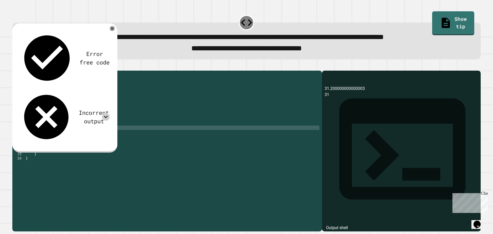
click at [48, 127] on div "public class Main { public static void main ( String [ ] args ) { double a = -8…" at bounding box center [172, 145] width 295 height 144
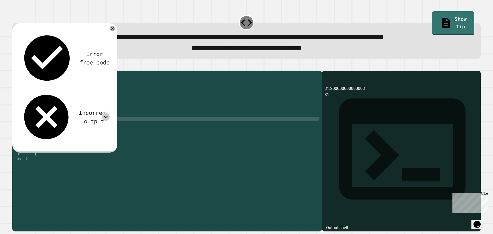
click at [48, 127] on div "public class Main { public static void main ( String [ ] args ) { double a = -8…" at bounding box center [172, 145] width 295 height 144
click at [47, 127] on div "public class Main { public static void main ( String [ ] args ) { double a = -8…" at bounding box center [172, 140] width 295 height 135
click at [47, 127] on div "public class Main { public static void main ( String [ ] args ) { double a = -8…" at bounding box center [172, 145] width 295 height 144
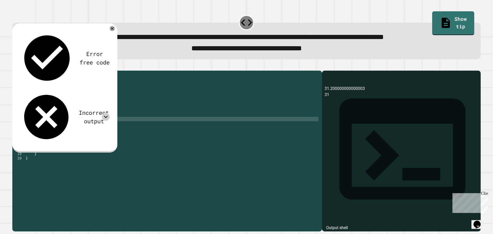
click at [48, 127] on div "public class Main { public static void main ( String [ ] args ) { double a = -8…" at bounding box center [172, 140] width 295 height 135
click at [50, 127] on div "public class Main { public static void main ( String [ ] args ) { double a = -8…" at bounding box center [172, 145] width 295 height 144
drag, startPoint x: 54, startPoint y: 126, endPoint x: 42, endPoint y: 127, distance: 12.1
click at [42, 127] on div "public class Main { public static void main ( String [ ] args ) { double a = -8…" at bounding box center [172, 145] width 295 height 144
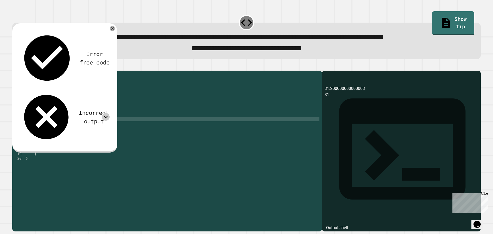
click at [44, 128] on div "public class Main { public static void main ( String [ ] args ) { double a = -8…" at bounding box center [172, 145] width 295 height 144
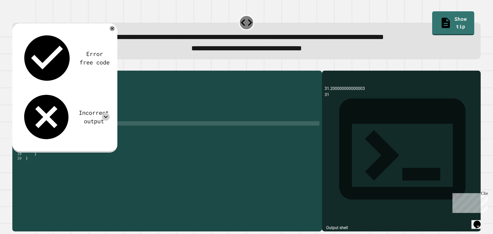
click at [45, 130] on div "public class Main { public static void main ( String [ ] args ) { double a = -8…" at bounding box center [172, 145] width 295 height 144
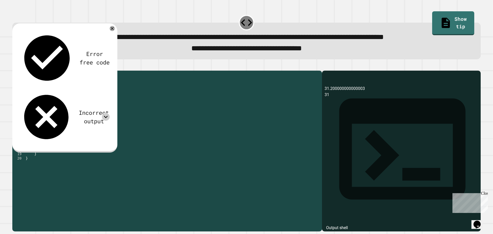
click at [45, 130] on div "public class Main { public static void main ( String [ ] args ) { double a = -8…" at bounding box center [172, 145] width 295 height 144
paste textarea "Cursor at row 12"
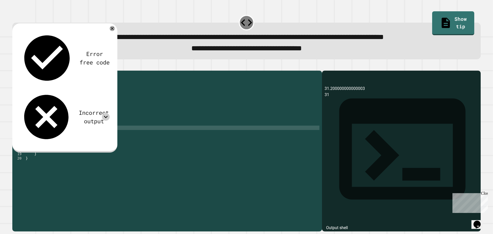
click at [46, 135] on div "public class Main { public static void main ( String [ ] args ) { double a = -8…" at bounding box center [172, 145] width 295 height 144
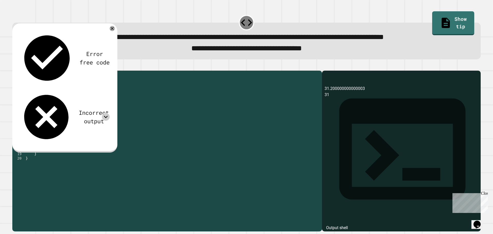
paste textarea "Cursor at row 13"
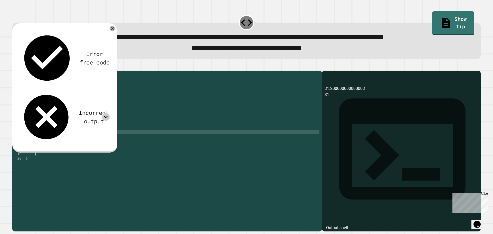
click at [46, 140] on div "public class Main { public static void main ( String [ ] args ) { double a = -8…" at bounding box center [172, 145] width 295 height 144
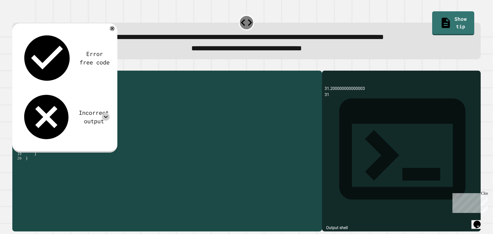
paste textarea "Cursor at row 14"
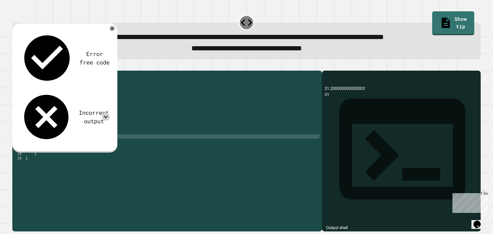
click at [46, 145] on div "public class Main { public static void main ( String [ ] args ) { double a = -8…" at bounding box center [172, 145] width 295 height 144
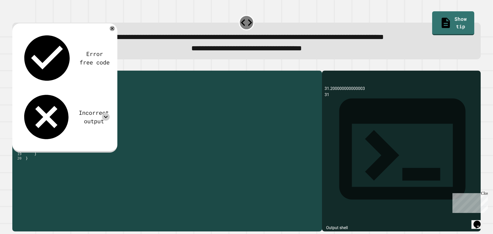
paste textarea "Cursor at row 15"
click at [45, 149] on div "public class Main { public static void main ( String [ ] args ) { double a = -8…" at bounding box center [172, 145] width 295 height 144
paste textarea "Cursor at row 16"
click at [50, 129] on div "public class Main { public static void main ( String [ ] args ) { double a = -8…" at bounding box center [172, 145] width 295 height 144
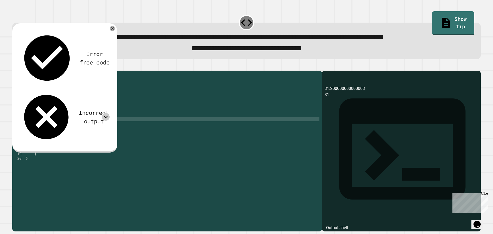
click at [50, 129] on div "public class Main { public static void main ( String [ ] args ) { double a = -8…" at bounding box center [172, 145] width 295 height 144
click at [49, 133] on div "public class Main { public static void main ( String [ ] args ) { double a = -8…" at bounding box center [172, 145] width 295 height 144
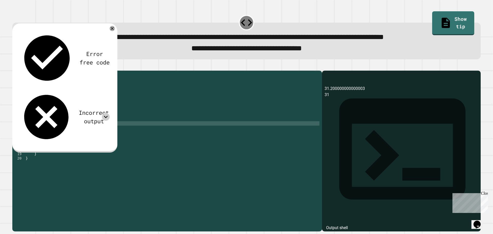
click at [49, 133] on div "public class Main { public static void main ( String [ ] args ) { double a = -8…" at bounding box center [172, 145] width 295 height 144
click at [50, 138] on div "public class Main { public static void main ( String [ ] args ) { double a = -8…" at bounding box center [172, 145] width 295 height 144
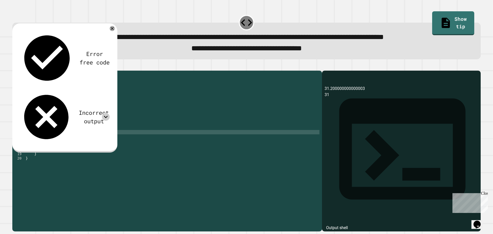
click at [50, 137] on div "public class Main { public static void main ( String [ ] args ) { double a = -8…" at bounding box center [172, 145] width 295 height 144
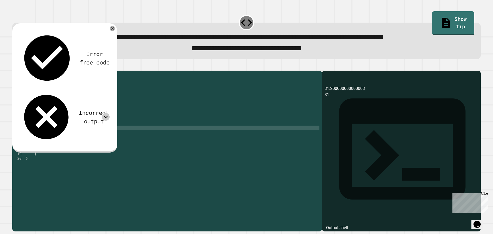
click at [50, 141] on div "public class Main { public static void main ( String [ ] args ) { double a = -8…" at bounding box center [172, 145] width 295 height 144
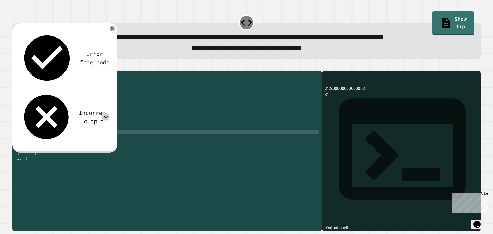
click at [50, 141] on div "public class Main { public static void main ( String [ ] args ) { double a = -8…" at bounding box center [172, 145] width 295 height 144
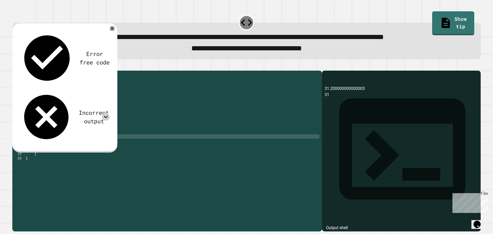
click at [50, 144] on div "public class Main { public static void main ( String [ ] args ) { double a = -8…" at bounding box center [172, 145] width 295 height 144
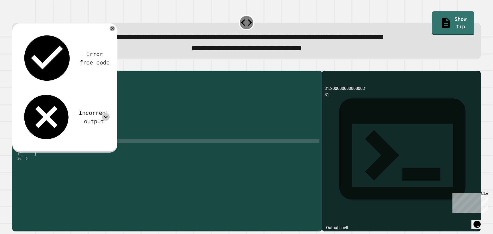
click at [50, 149] on div "public class Main { public static void main ( String [ ] args ) { double a = -8…" at bounding box center [172, 145] width 295 height 144
drag, startPoint x: 57, startPoint y: 126, endPoint x: 64, endPoint y: 129, distance: 7.3
click at [64, 129] on div "public class Main { public static void main ( String [ ] args ) { double a = -8…" at bounding box center [172, 145] width 295 height 144
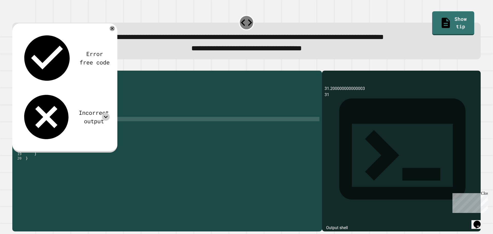
scroll to position [0, 3]
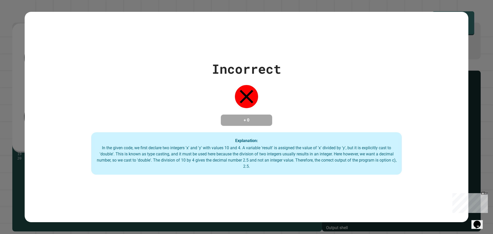
type textarea "**********"
click at [472, 5] on div "Incorrect + 0 Explanation: In the given code, we first declare two integers 'x'…" at bounding box center [246, 117] width 493 height 234
click at [486, 193] on div "Close" at bounding box center [484, 194] width 6 height 6
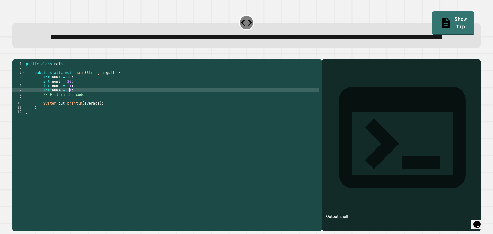
click at [76, 108] on div "public class Main { public static void main ( String args [ ]) { int num1 = 20 …" at bounding box center [172, 134] width 294 height 144
type textarea "**********"
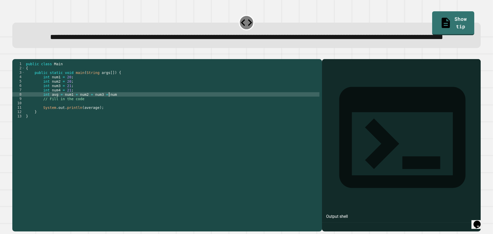
scroll to position [0, 6]
type textarea "**********"
click at [116, 115] on div "public class Main { public static void main ( String args [ ]) { int num1 = 20 …" at bounding box center [172, 134] width 294 height 144
type textarea "**********"
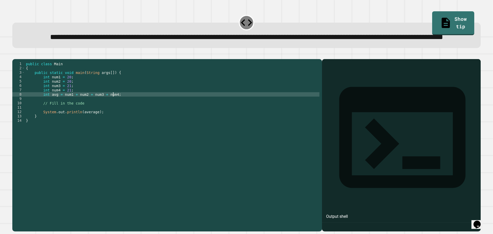
click at [92, 117] on div "public class Main { public static void main ( String args [ ]) { int num1 = 20 …" at bounding box center [172, 134] width 294 height 144
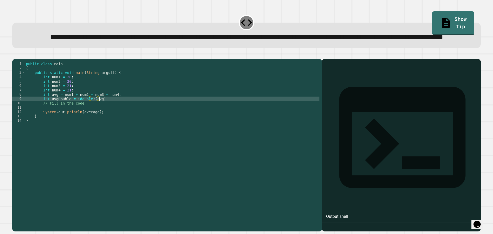
scroll to position [0, 5]
click at [14, 59] on div at bounding box center [246, 56] width 468 height 6
click at [114, 119] on div "public class Main { public static void main ( String args [ ]) { int num1 = 20 …" at bounding box center [172, 134] width 294 height 144
type textarea "**********"
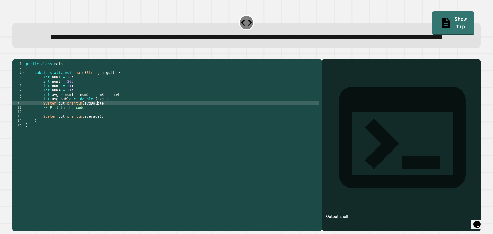
scroll to position [0, 5]
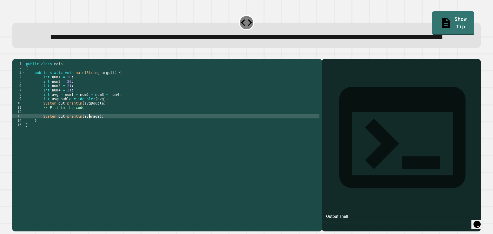
click at [88, 136] on div "public class Main { public static void main ( String args [ ]) { int num1 = 20 …" at bounding box center [172, 134] width 294 height 144
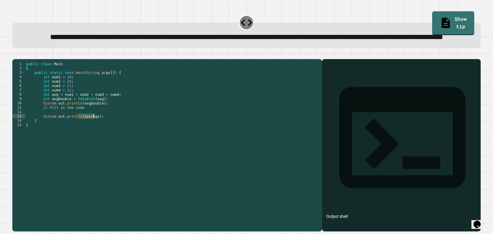
click at [85, 122] on div "public class Main { public static void main ( String args [ ]) { int num1 = 20 …" at bounding box center [172, 134] width 294 height 144
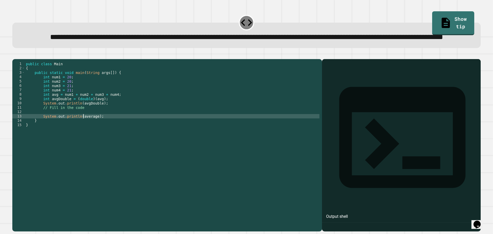
click at [84, 137] on div "public class Main { public static void main ( String args [ ]) { int num1 = 20 …" at bounding box center [172, 134] width 294 height 144
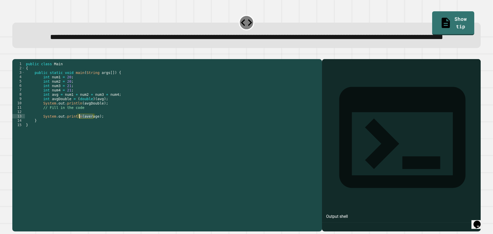
paste textarea "**"
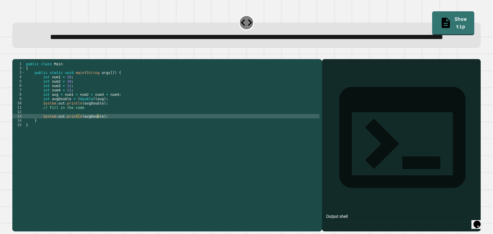
click at [15, 55] on button "button" at bounding box center [15, 55] width 0 height 0
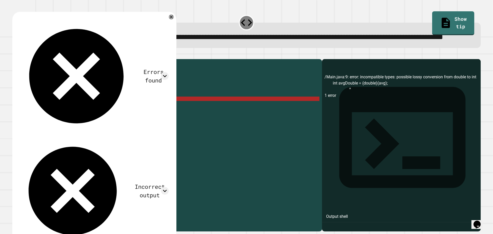
click at [46, 118] on div "public class Main { public static void main ( String args [ ]) { int num1 = 20 …" at bounding box center [172, 134] width 294 height 144
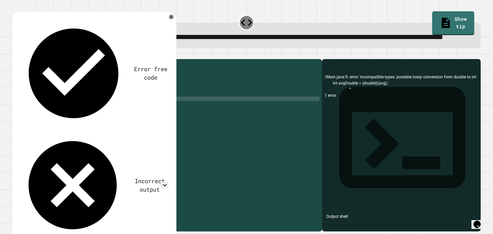
scroll to position [0, 2]
click at [15, 55] on button "button" at bounding box center [15, 55] width 0 height 0
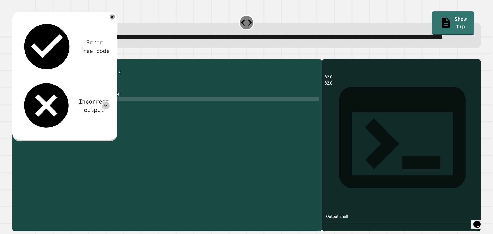
click at [106, 102] on icon at bounding box center [106, 106] width 8 height 8
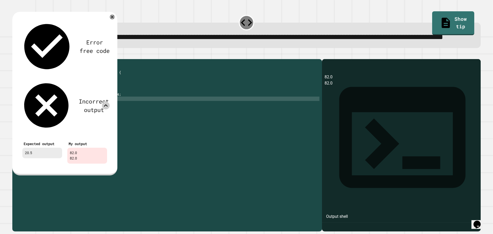
click at [105, 104] on icon at bounding box center [106, 105] width 4 height 2
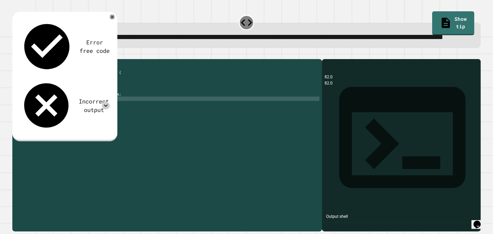
click at [112, 113] on div "public class Main { public static void main ( String args [ ]) { int num1 = 20 …" at bounding box center [172, 134] width 294 height 144
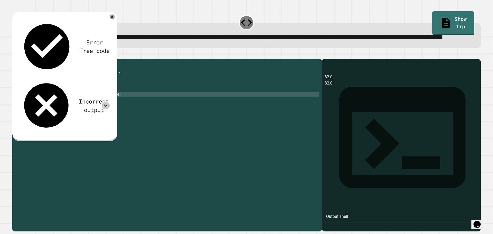
click at [111, 113] on div "public class Main { public static void main ( String args [ ]) { int num1 = 20 …" at bounding box center [172, 134] width 294 height 144
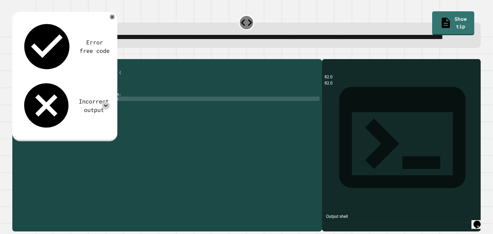
scroll to position [0, 6]
click at [15, 55] on icon "button" at bounding box center [15, 55] width 0 height 0
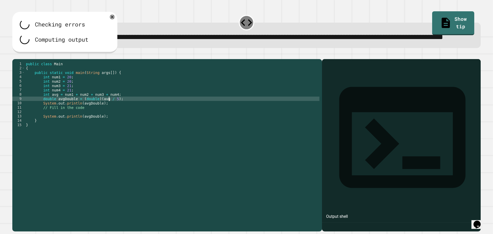
click at [108, 119] on div "public class Main { public static void main ( String args [ ]) { int num1 = 20 …" at bounding box center [172, 134] width 294 height 144
click at [110, 120] on div "public class Main { public static void main ( String args [ ]) { int num1 = 20 …" at bounding box center [172, 134] width 294 height 144
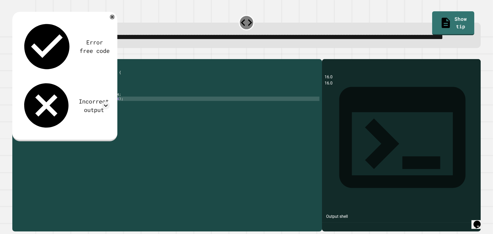
click at [15, 55] on button "button" at bounding box center [15, 55] width 0 height 0
click at [105, 102] on icon at bounding box center [106, 106] width 8 height 8
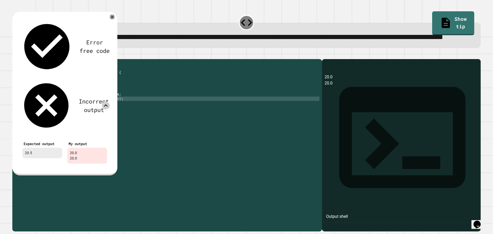
click at [104, 102] on icon at bounding box center [106, 106] width 8 height 8
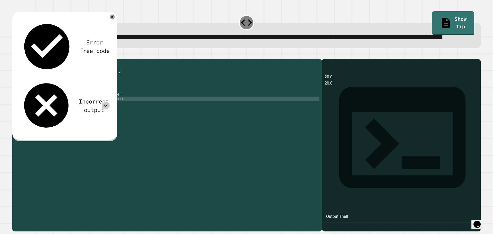
click at [95, 119] on div "public class Main { public static void main ( String args [ ]) { int num1 = 20 …" at bounding box center [172, 134] width 294 height 144
click at [15, 55] on icon "button" at bounding box center [15, 55] width 0 height 0
click at [109, 102] on div at bounding box center [106, 106] width 8 height 8
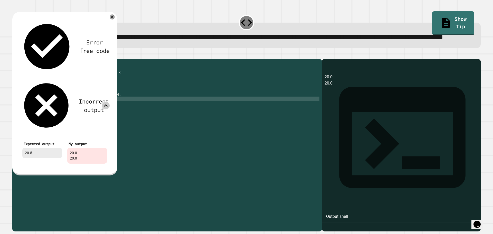
click at [109, 102] on div at bounding box center [106, 106] width 8 height 8
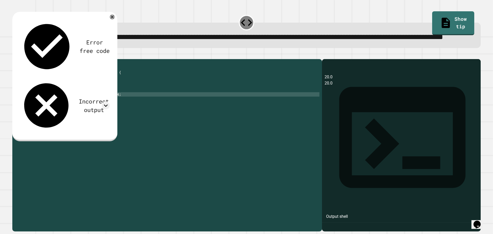
click at [48, 113] on div "public class Main { public static void main ( String args [ ]) { int num1 = 20 …" at bounding box center [172, 134] width 294 height 144
click at [67, 116] on div "public class Main { public static void main ( String args [ ]) { int num1 = 20 …" at bounding box center [172, 134] width 294 height 144
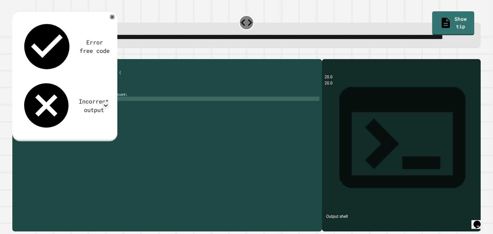
click at [67, 114] on div "public class Main { public static void main ( String args [ ]) { int num1 = 20 …" at bounding box center [172, 134] width 294 height 144
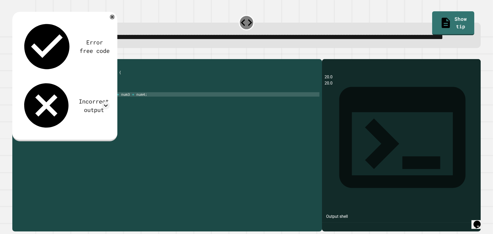
scroll to position [0, 5]
click at [101, 115] on div "public class Main { public static void main ( String args [ ]) { int num1 = 20 …" at bounding box center [172, 134] width 294 height 144
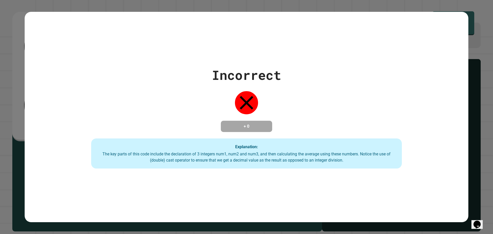
type textarea "**********"
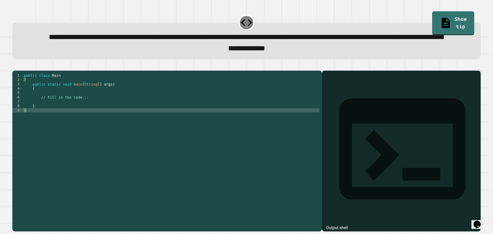
click at [163, 111] on div "public class Main { public static void main ( String [ ] args ) { // Fill in th…" at bounding box center [171, 138] width 296 height 131
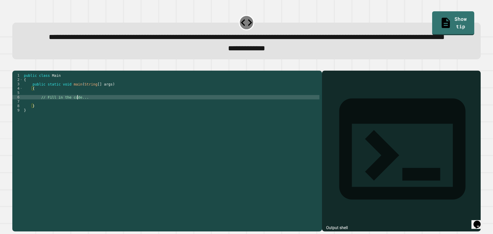
click at [77, 115] on div "public class Main { public static void main ( String [ ] args ) { // Fill in th…" at bounding box center [171, 138] width 296 height 131
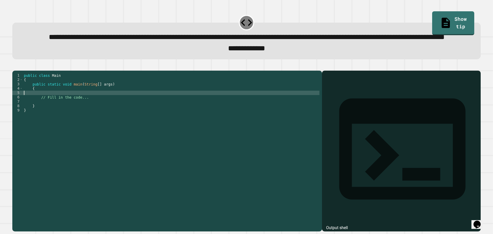
click at [73, 113] on div "public class Main { public static void main ( String [ ] args ) { // Fill in th…" at bounding box center [171, 138] width 296 height 131
type textarea "*"
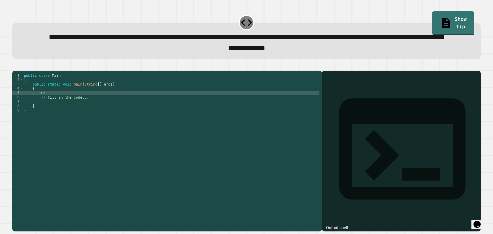
type textarea "*"
type textarea "**********"
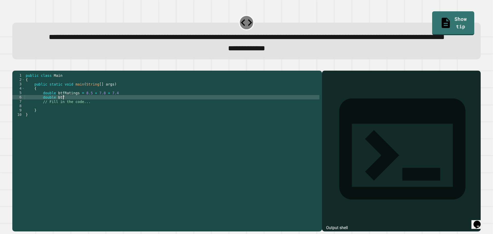
scroll to position [0, 2]
type textarea "*"
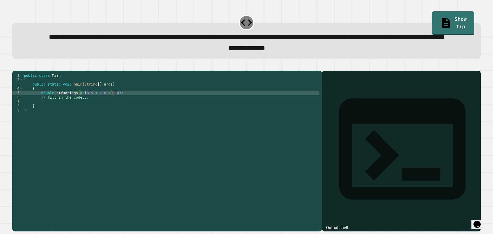
scroll to position [0, 6]
type textarea "**********"
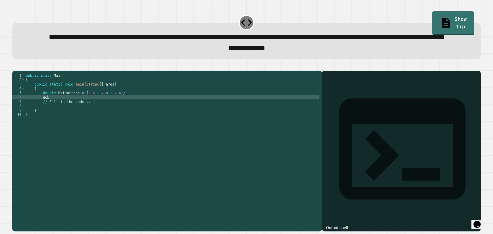
scroll to position [0, 1]
type textarea "*"
click at [124, 112] on div "public class Main { public static void main ( String [ ] args ) { double btfRat…" at bounding box center [172, 138] width 295 height 131
click at [105, 117] on div "public class Main { public static void main ( String [ ] args ) { double btfRat…" at bounding box center [172, 138] width 295 height 131
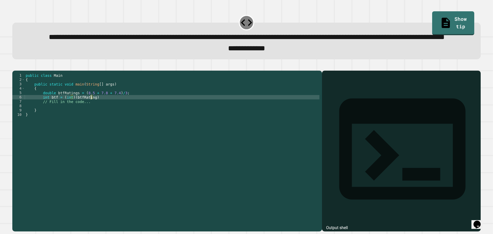
scroll to position [0, 5]
type textarea "**********"
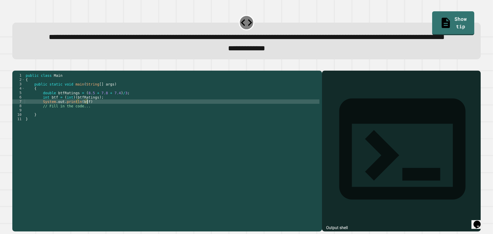
scroll to position [0, 4]
click at [20, 71] on icon "button" at bounding box center [18, 69] width 3 height 4
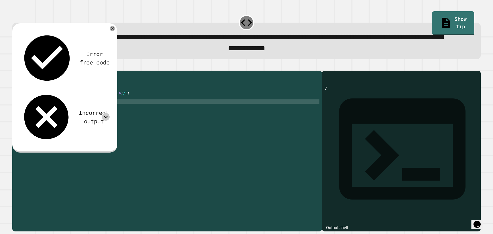
click at [108, 113] on icon at bounding box center [106, 117] width 8 height 8
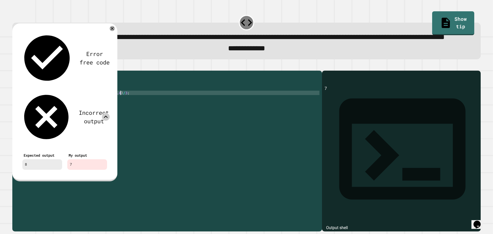
click at [124, 113] on div "public class Main { public static void main ( String [ ] args ) { double btfRat…" at bounding box center [172, 138] width 295 height 131
type textarea "**********"
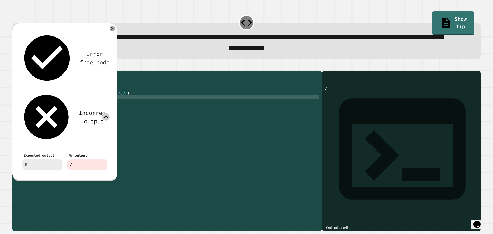
scroll to position [0, 2]
type textarea "*"
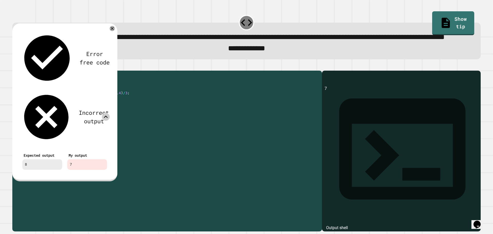
drag, startPoint x: 41, startPoint y: 127, endPoint x: 89, endPoint y: 126, distance: 47.7
click at [89, 126] on div "public class Main { public static void main ( String [ ] args ) { double btfRat…" at bounding box center [172, 138] width 295 height 131
type textarea "**********"
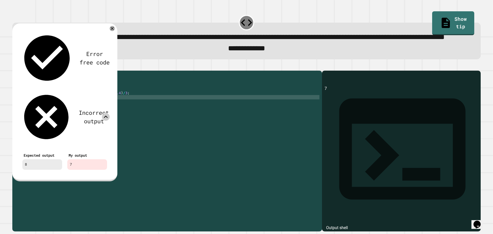
click at [70, 116] on div "public class Main { public static void main ( String [ ] args ) { double btfRat…" at bounding box center [172, 138] width 295 height 131
paste textarea "**********"
click at [84, 118] on div "public class Main { public static void main ( String [ ] args ) { double btfRat…" at bounding box center [172, 138] width 295 height 131
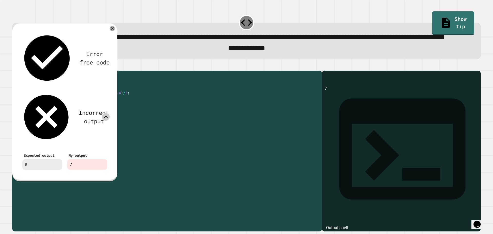
click at [87, 122] on div "public class Main { public static void main ( String [ ] args ) { double btfRat…" at bounding box center [172, 138] width 295 height 131
click at [81, 118] on div "public class Main { public static void main ( String [ ] args ) { double btfRat…" at bounding box center [172, 138] width 295 height 131
paste textarea "*******"
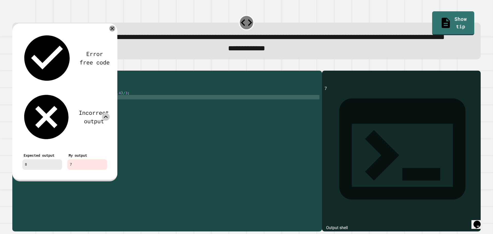
click at [111, 30] on icon at bounding box center [111, 28] width 3 height 3
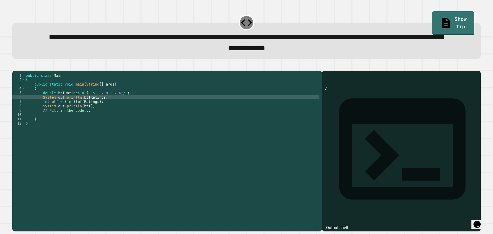
click at [15, 66] on button "button" at bounding box center [15, 66] width 0 height 0
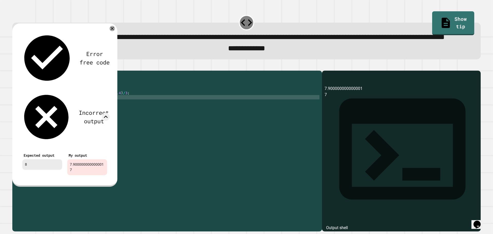
click at [112, 31] on icon at bounding box center [112, 28] width 5 height 5
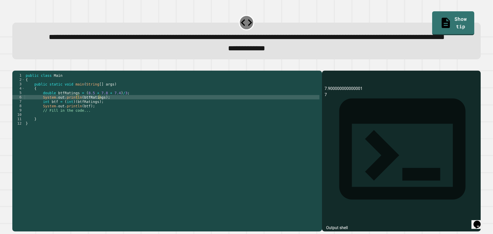
click at [111, 119] on div "public class Main { public static void main ( String [ ] args ) { double btfRat…" at bounding box center [172, 138] width 295 height 131
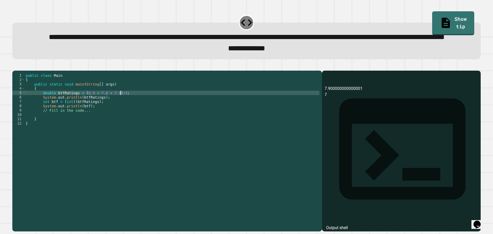
click at [133, 113] on div "public class Main { public static void main ( String [ ] args ) { double btfRat…" at bounding box center [172, 138] width 295 height 131
drag, startPoint x: 41, startPoint y: 112, endPoint x: 75, endPoint y: 112, distance: 34.1
click at [75, 112] on div "public class Main { public static void main ( String [ ] args ) { double btfRat…" at bounding box center [172, 138] width 295 height 131
type textarea "**********"
click at [130, 113] on div "public class Main { public static void main ( String [ ] args ) { double btfRat…" at bounding box center [172, 138] width 295 height 131
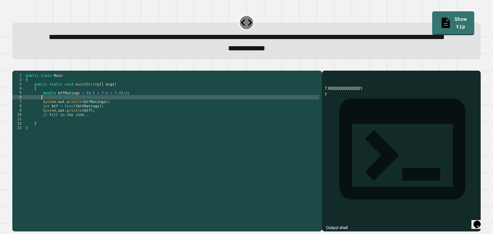
paste textarea "**********"
click at [69, 116] on div "public class Main { public static void main ( String [ ] args ) { double btfRat…" at bounding box center [172, 138] width 295 height 131
click at [105, 119] on div "public class Main { public static void main ( String [ ] args ) { double btfRat…" at bounding box center [172, 138] width 295 height 131
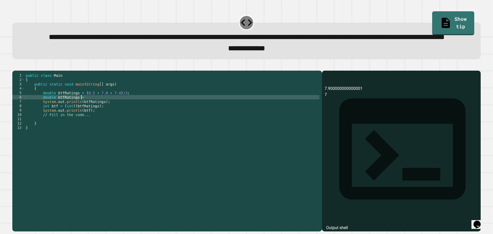
paste textarea "**********"
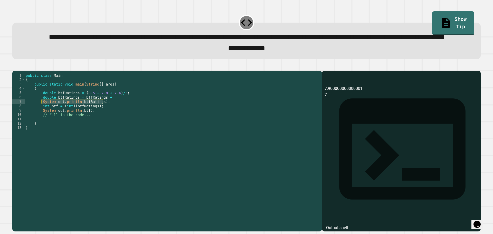
drag, startPoint x: 106, startPoint y: 121, endPoint x: 41, endPoint y: 123, distance: 64.4
click at [41, 123] on div "public class Main { public static void main ( String [ ] args ) { double btfRat…" at bounding box center [172, 138] width 295 height 131
type textarea "**********"
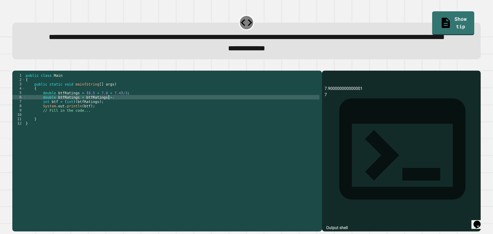
scroll to position [0, 6]
click at [15, 66] on icon "button" at bounding box center [15, 66] width 0 height 0
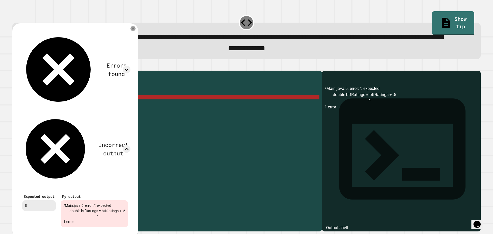
click at [135, 31] on icon at bounding box center [132, 28] width 5 height 5
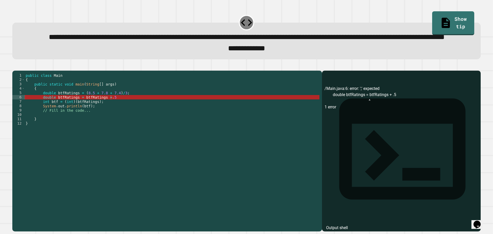
click at [125, 120] on div "public class Main { public static void main ( String [ ] args ) { double btfRat…" at bounding box center [172, 138] width 295 height 131
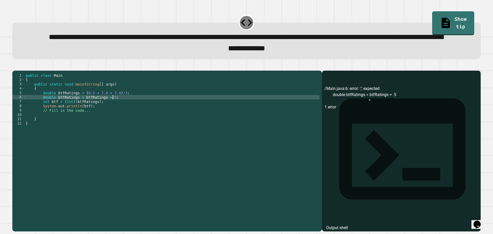
click at [15, 66] on icon "button" at bounding box center [15, 66] width 0 height 0
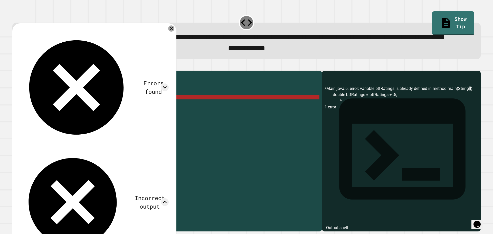
click at [170, 32] on icon at bounding box center [171, 28] width 6 height 6
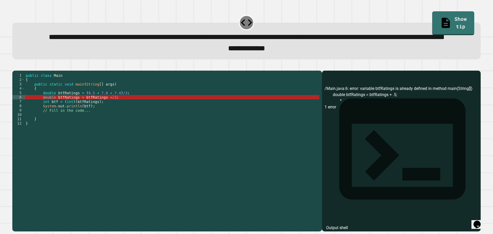
click at [48, 118] on div "public class Main { public static void main ( String [ ] args ) { double btfRat…" at bounding box center [172, 138] width 295 height 131
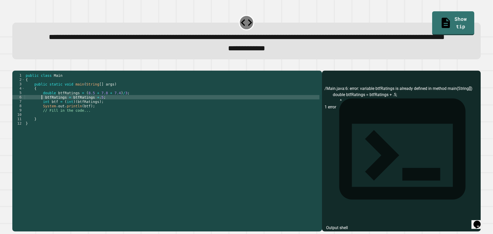
click at [15, 66] on icon "button" at bounding box center [15, 66] width 0 height 0
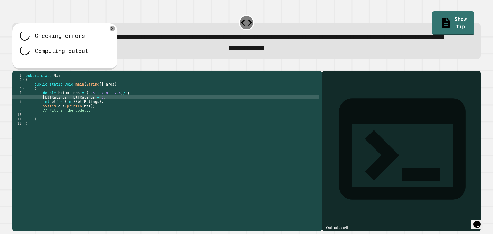
click at [44, 117] on div "public class Main { public static void main ( String [ ] args ) { double btfRat…" at bounding box center [172, 138] width 295 height 131
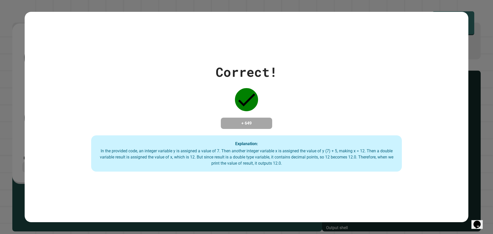
type textarea "**********"
